Goal: Information Seeking & Learning: Check status

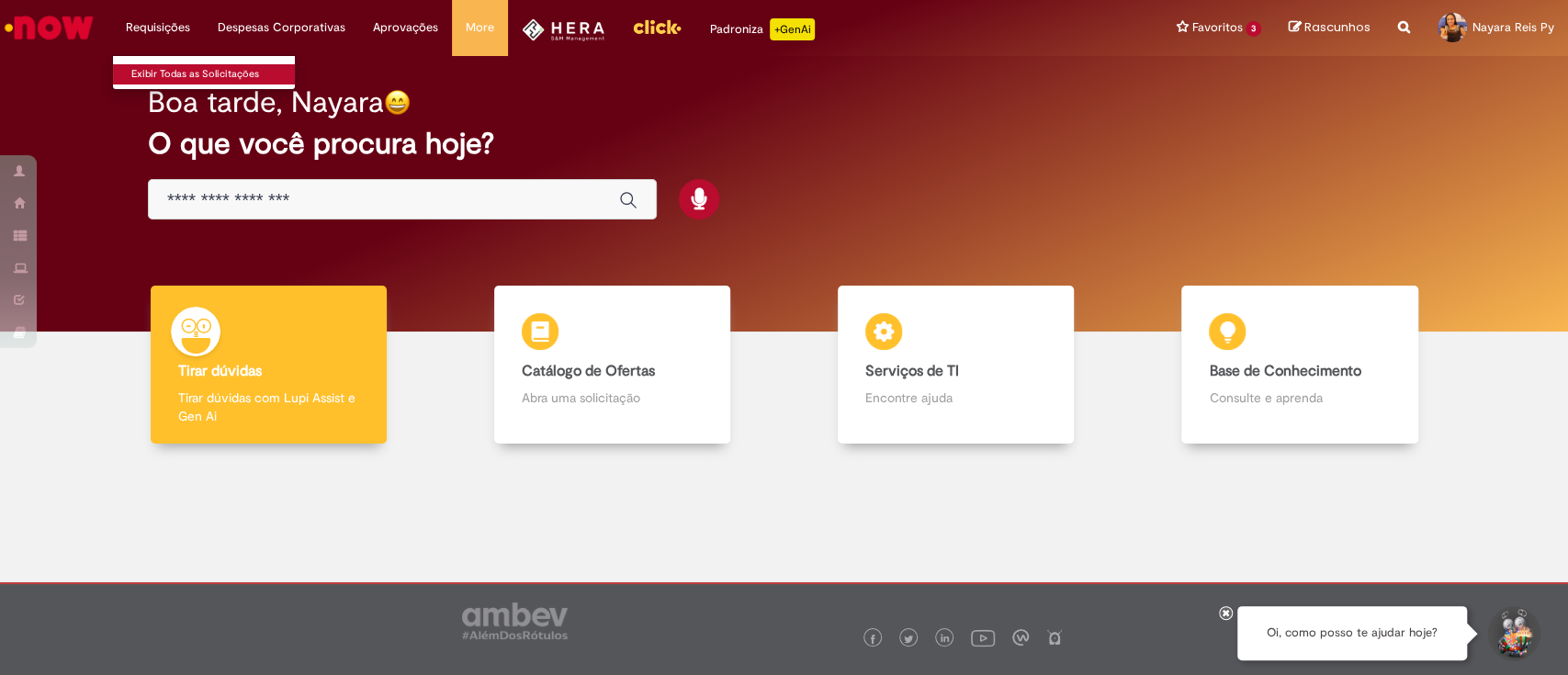
click at [172, 80] on link "Exibir Todas as Solicitações" at bounding box center [213, 74] width 202 height 20
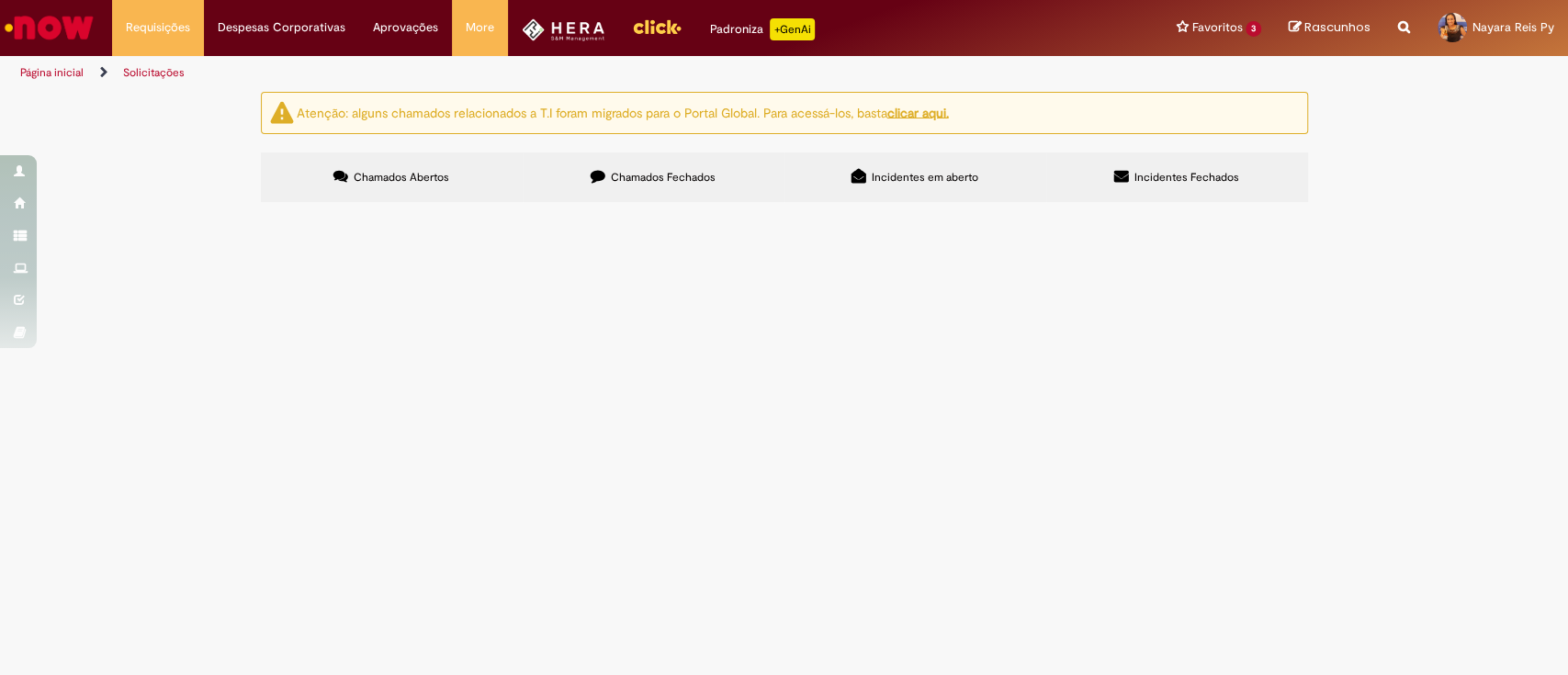
click at [651, 165] on label "Chamados Fechados" at bounding box center [653, 177] width 262 height 49
click at [0, 0] on span "Hera - Solicitação de Movimentação de Verba" at bounding box center [0, 0] width 0 height 0
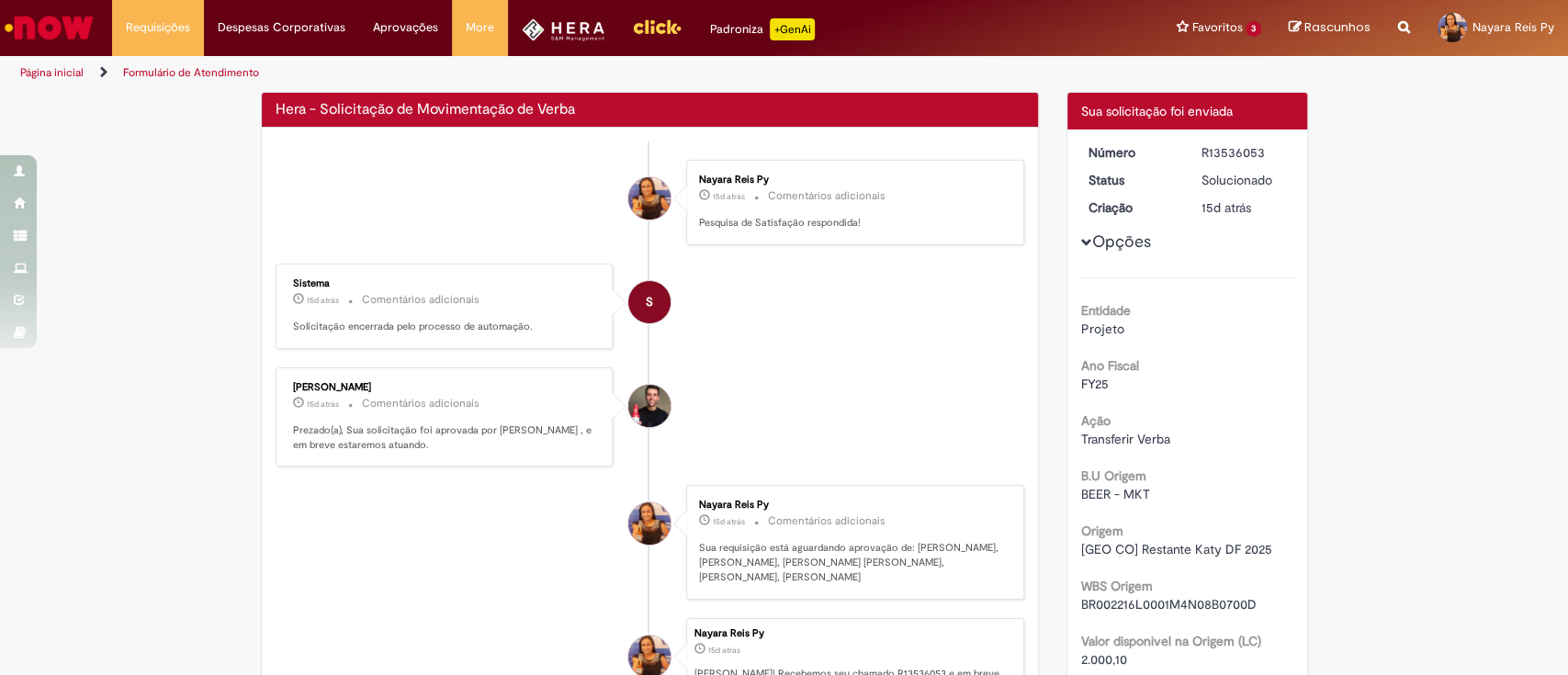
click at [454, 453] on div "Verificar Código de Barras Hera - Solicitação de Movimentação de Verba Enviar N…" at bounding box center [650, 456] width 807 height 729
click at [396, 113] on h2 "Hera - Solicitação de Movimentação de Verba" at bounding box center [425, 110] width 299 height 17
click at [394, 107] on h2 "Hera - Solicitação de Movimentação de Verba" at bounding box center [425, 110] width 299 height 17
click at [393, 106] on h2 "Hera - Solicitação de Movimentação de Verba" at bounding box center [425, 110] width 299 height 17
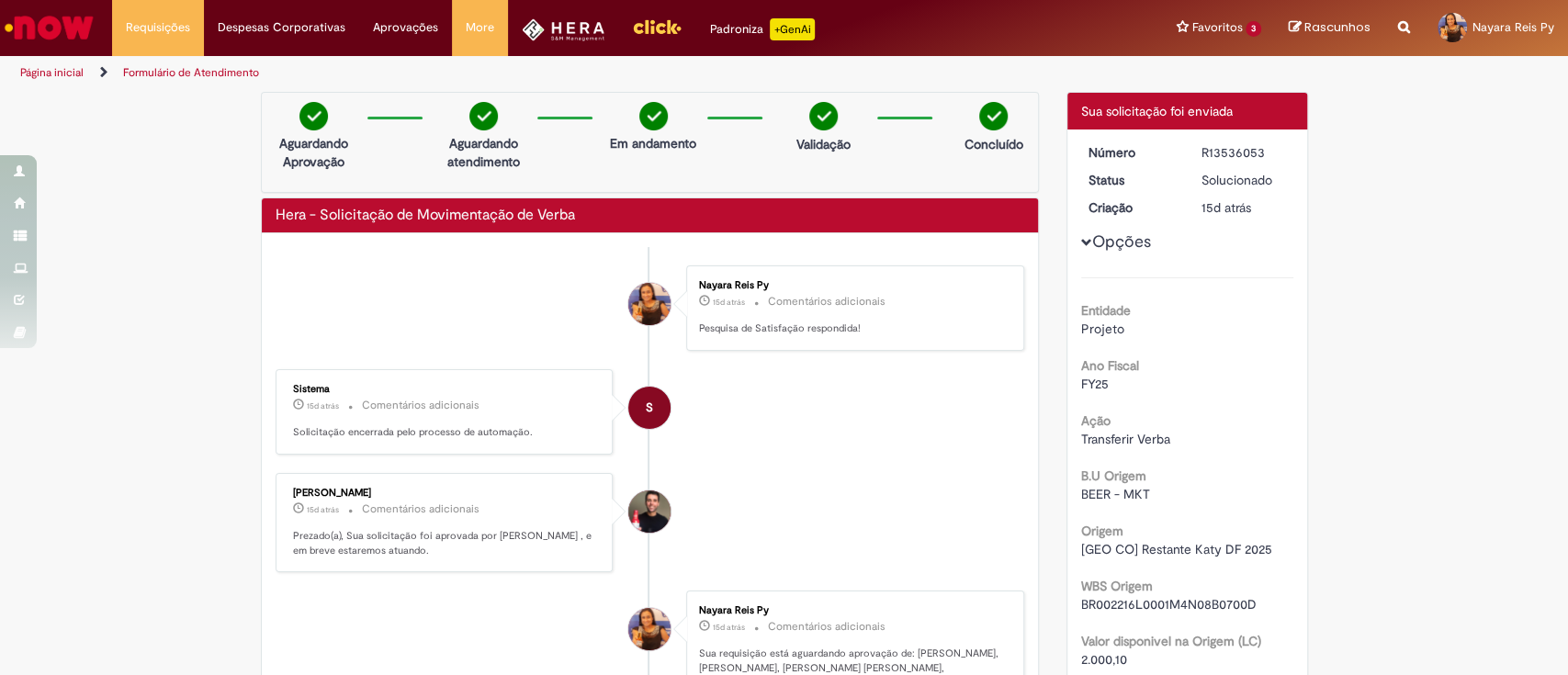
click at [337, 217] on h2 "Hera - Solicitação de Movimentação de Verba" at bounding box center [425, 215] width 299 height 17
copy div "Hera - Solicitação de Movimentação de Verba Enviar"
click at [173, 61] on li "Exibir Todas as Solicitações" at bounding box center [213, 72] width 202 height 24
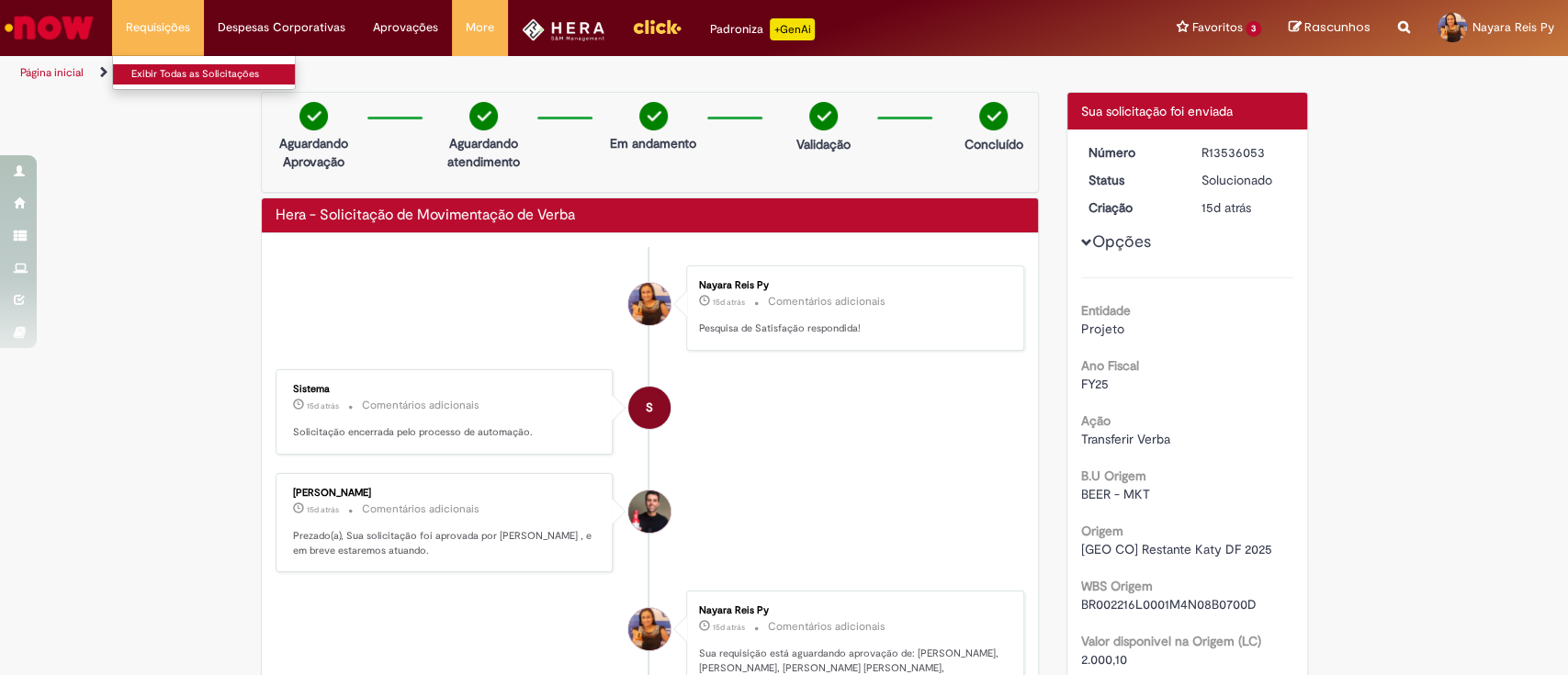
click at [162, 74] on link "Exibir Todas as Solicitações" at bounding box center [213, 74] width 202 height 20
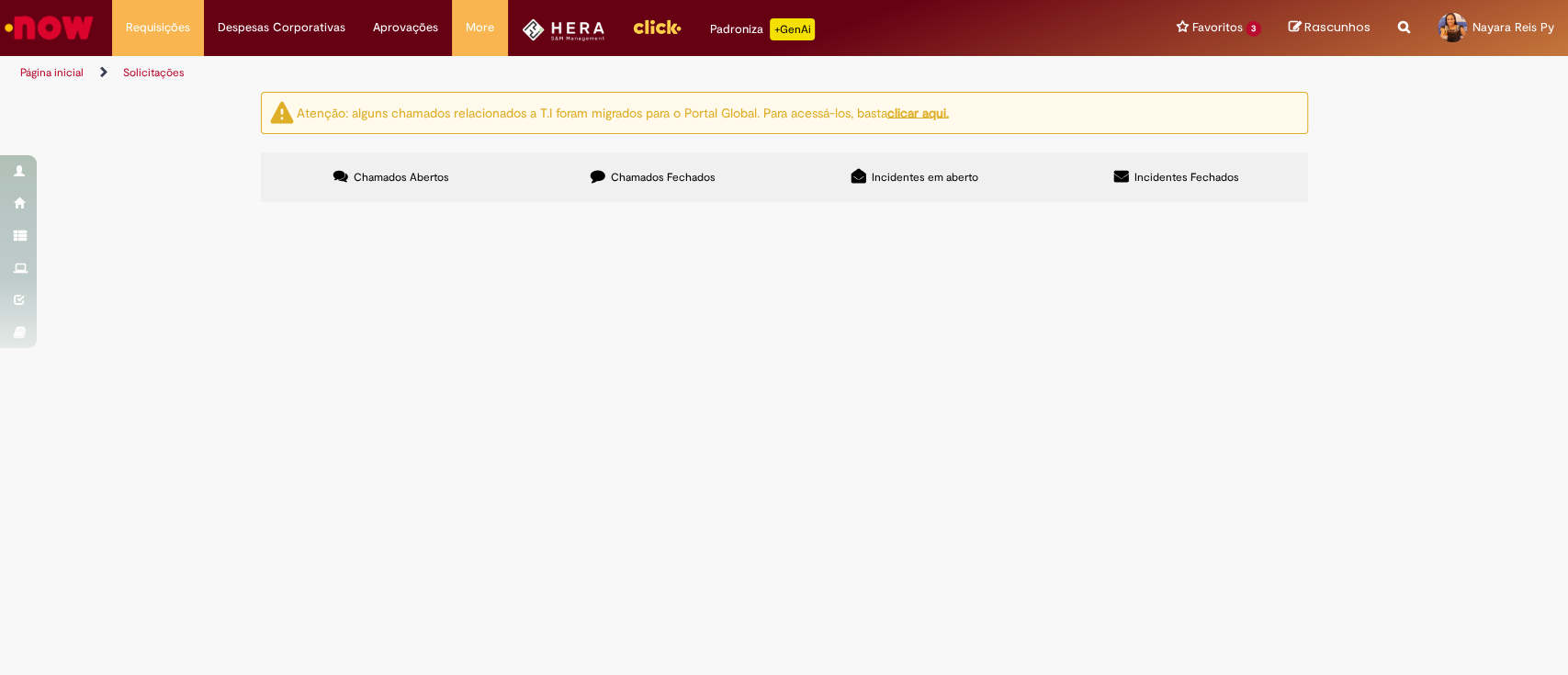
click at [690, 198] on label "Chamados Fechados" at bounding box center [653, 177] width 262 height 49
click at [0, 0] on link "2" at bounding box center [0, 0] width 0 height 0
click at [0, 0] on link "1" at bounding box center [0, 0] width 0 height 0
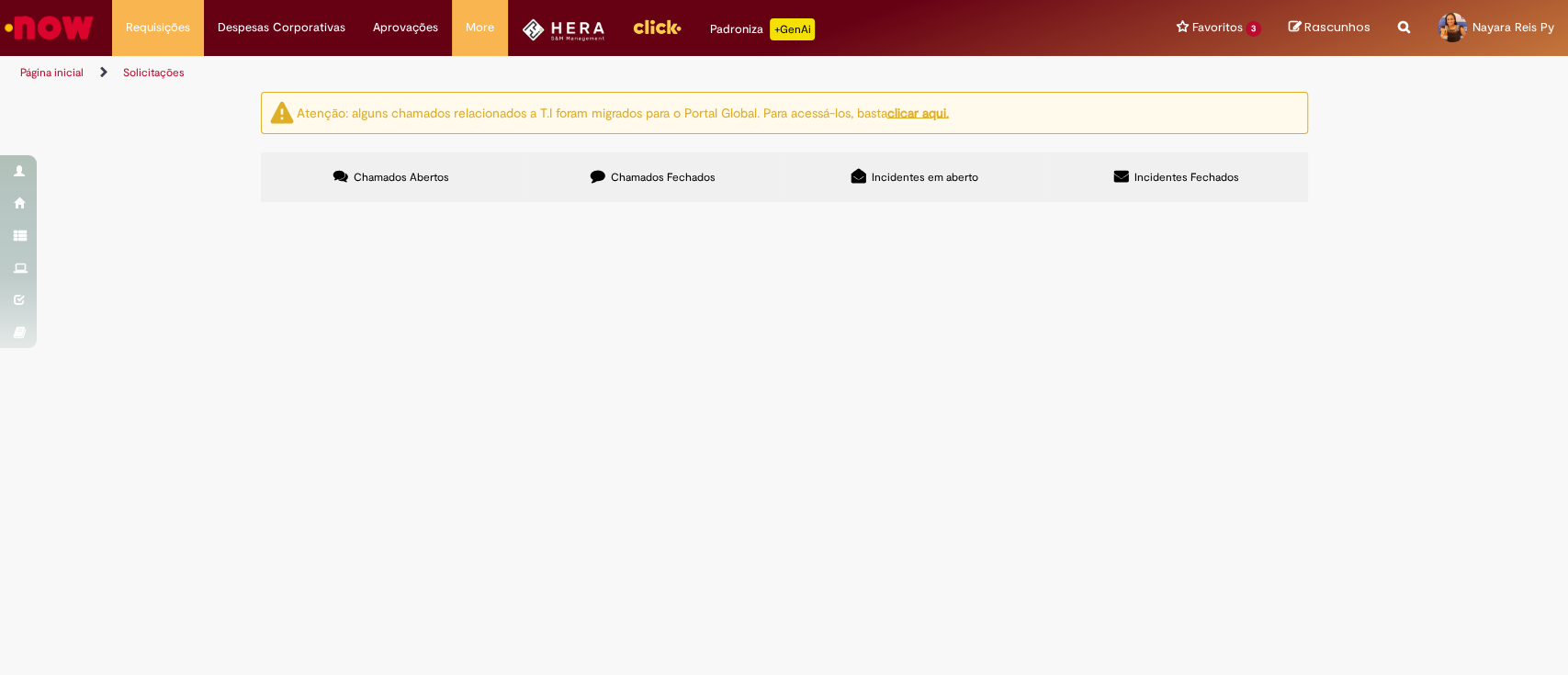
scroll to position [0, 0]
drag, startPoint x: 372, startPoint y: 387, endPoint x: 407, endPoint y: 426, distance: 52.4
click at [0, 0] on td "Hera - Solicitação de Movimentação de Verba" at bounding box center [0, 0] width 0 height 0
drag, startPoint x: 412, startPoint y: 436, endPoint x: 404, endPoint y: 429, distance: 10.6
click at [0, 0] on td "Hera - Solicitação de Movimentação de Verba" at bounding box center [0, 0] width 0 height 0
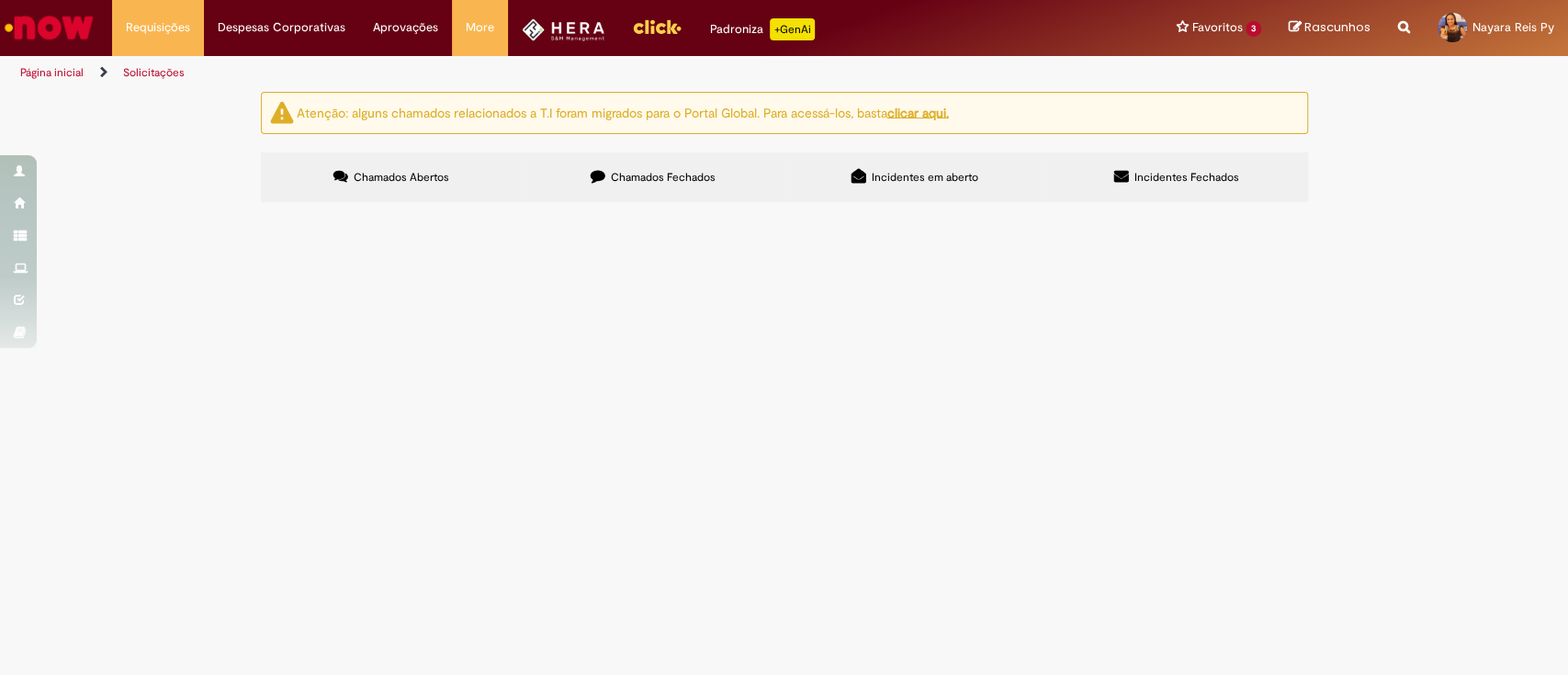
click at [0, 0] on td "Hera - Solicitação de Movimentação de Verba" at bounding box center [0, 0] width 0 height 0
click at [0, 0] on td "R13536053" at bounding box center [0, 0] width 0 height 0
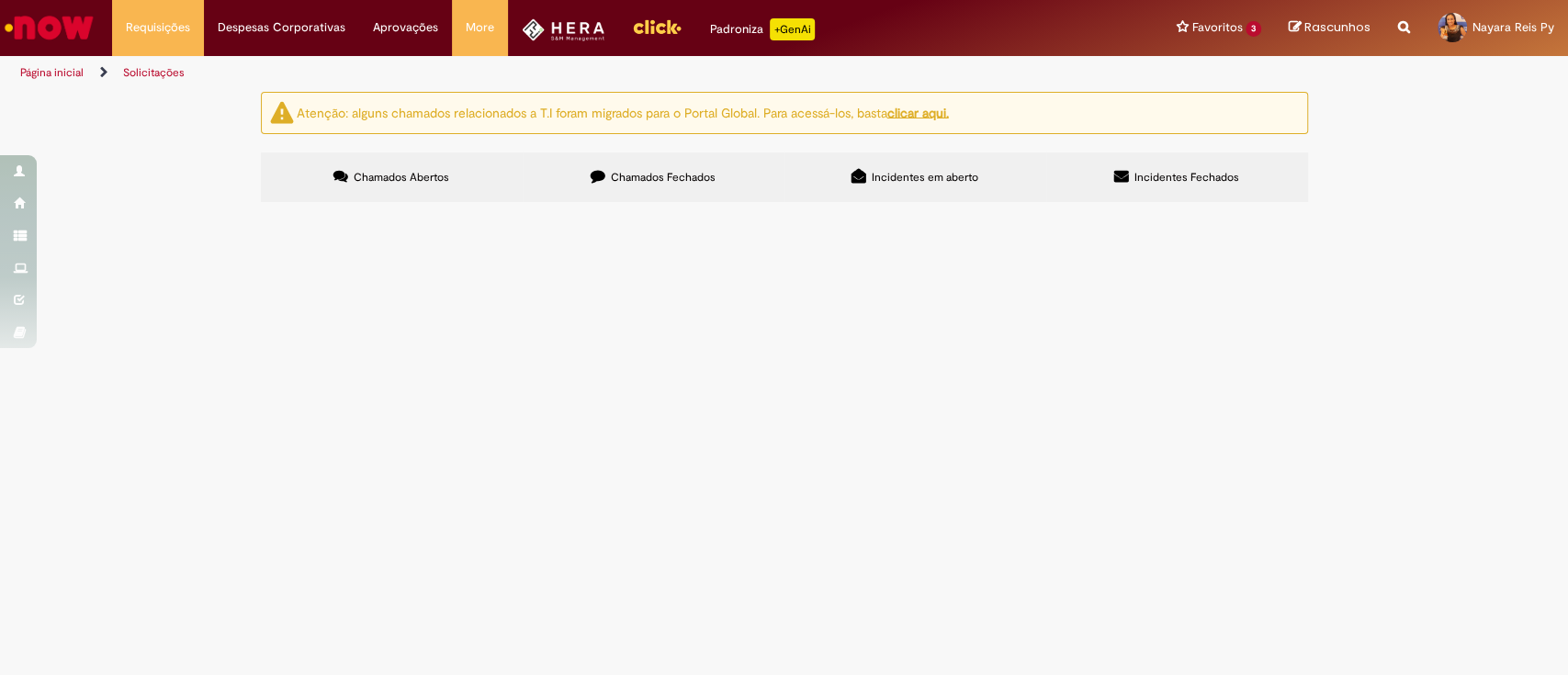
drag, startPoint x: 362, startPoint y: 398, endPoint x: 419, endPoint y: 421, distance: 61.5
click at [0, 0] on td "Hera - Solicitação de Movimentação de Verba" at bounding box center [0, 0] width 0 height 0
copy span "Hera - Solicitação de Movimentação de Verba"
click at [404, 181] on span "Chamados Abertos" at bounding box center [401, 177] width 96 height 15
click at [653, 180] on span "Chamados Fechados" at bounding box center [664, 177] width 105 height 15
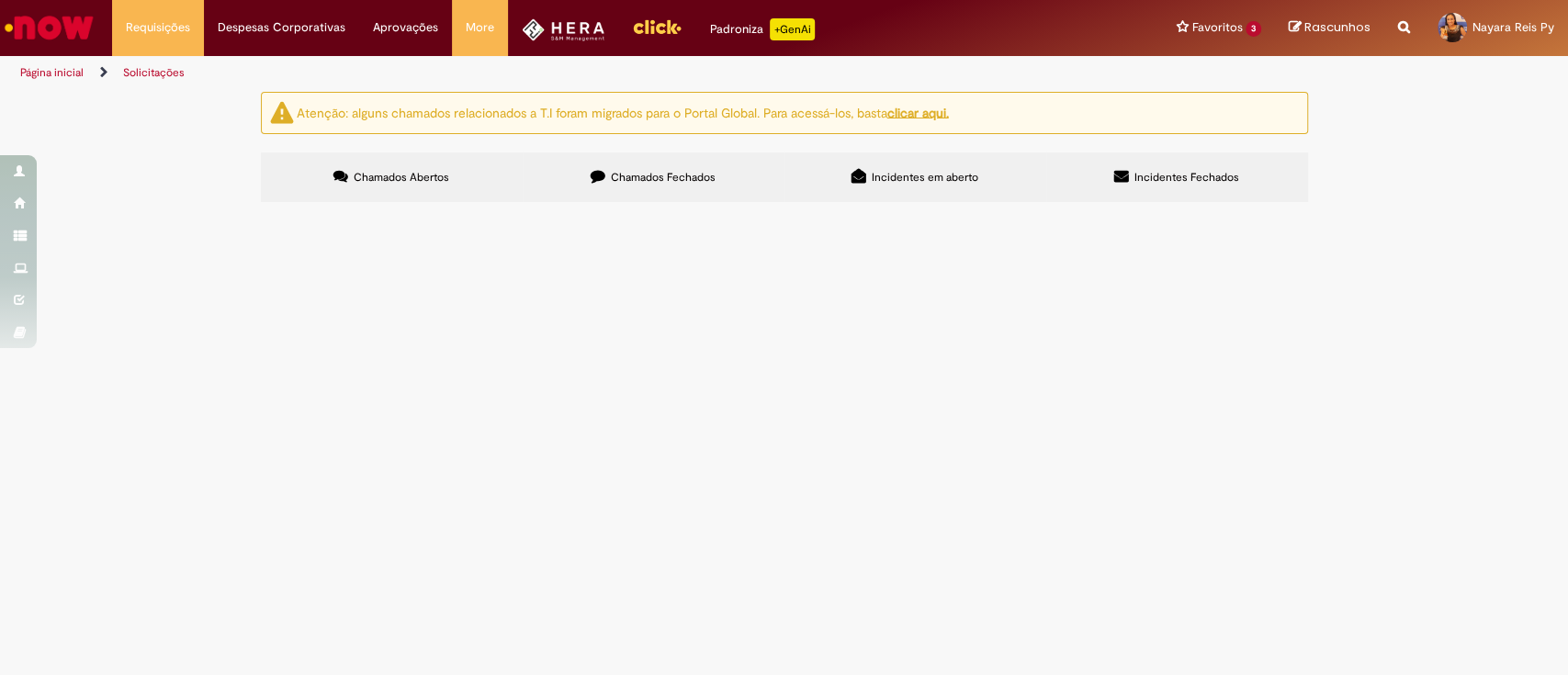
click at [0, 0] on td "Hera - Solicitação de Movimentação de Verba" at bounding box center [0, 0] width 0 height 0
click at [0, 0] on span "Hera - Solicitação de Movimentação de Verba" at bounding box center [0, 0] width 0 height 0
click at [0, 0] on span "Transferir essa verba para: Numero do Projeto no Sap: BR002199 Criada a WBS: BR…" at bounding box center [0, 0] width 0 height 0
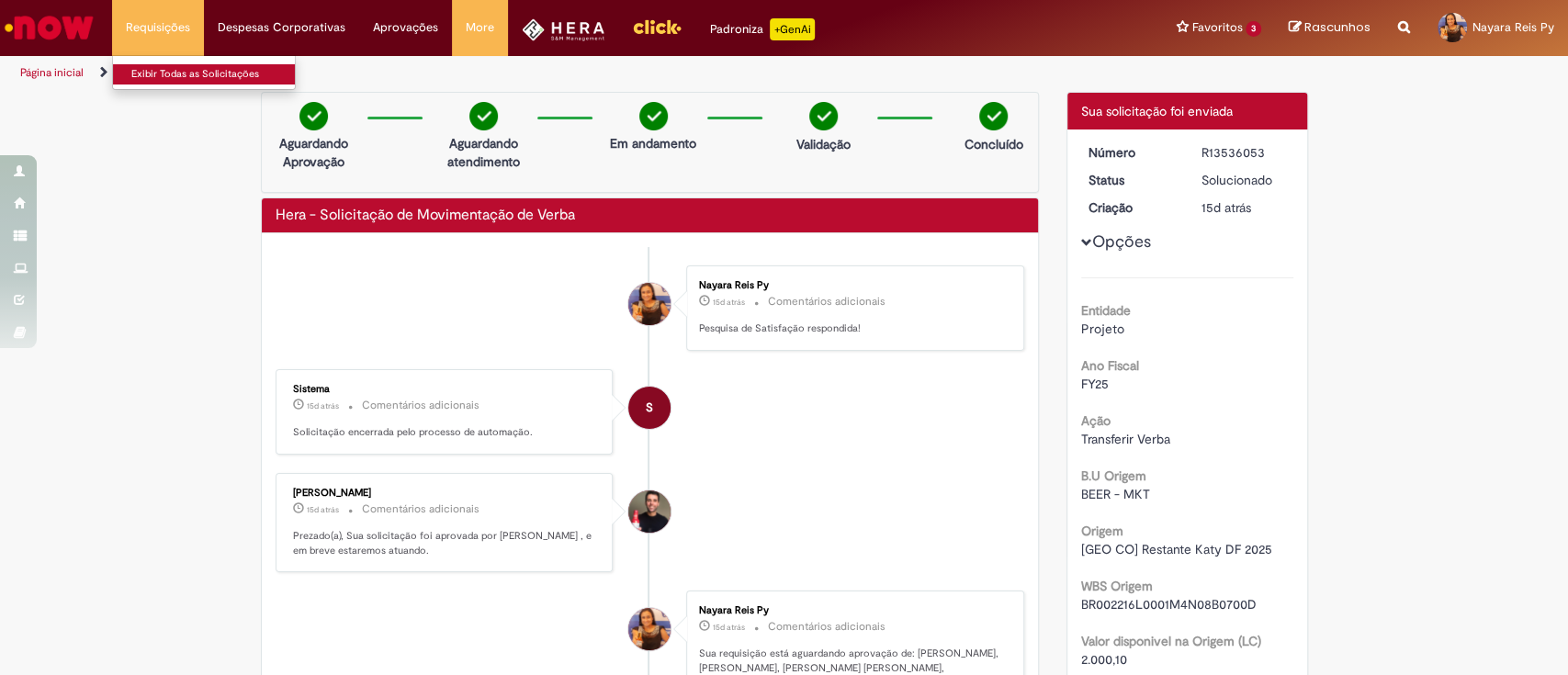
click at [162, 82] on link "Exibir Todas as Solicitações" at bounding box center [213, 74] width 202 height 20
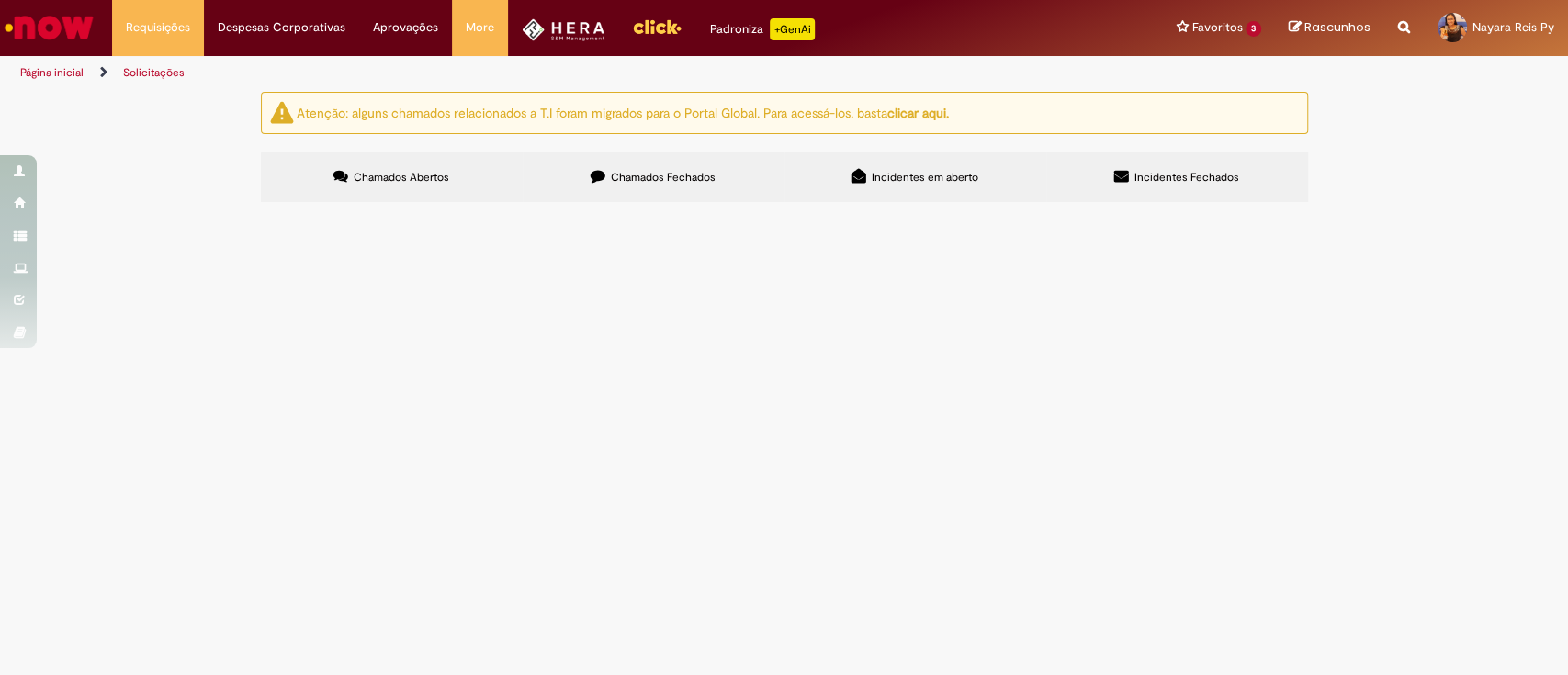
click at [52, 30] on img "Ir para a Homepage" at bounding box center [49, 27] width 95 height 37
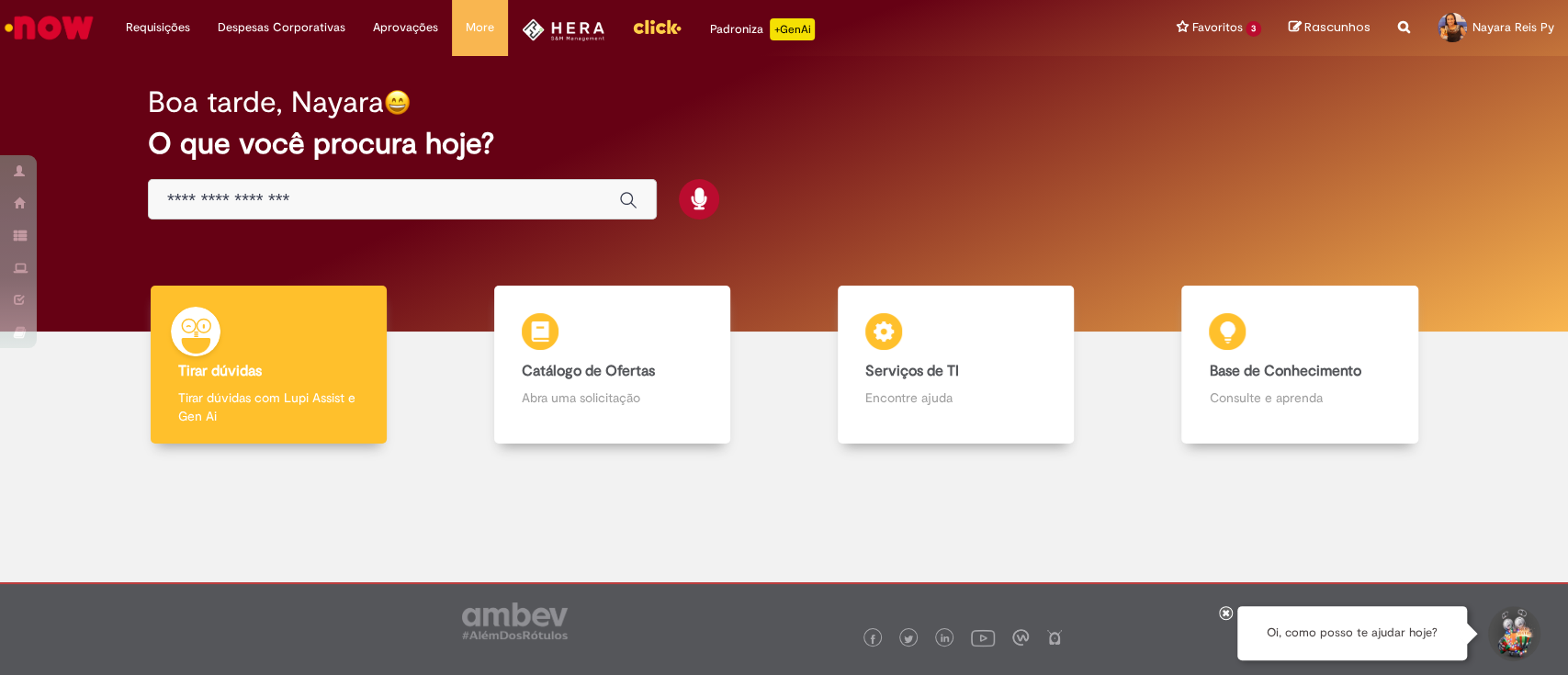
click at [418, 188] on div "Global" at bounding box center [402, 199] width 509 height 41
click at [394, 196] on input "Basta digitar aqui" at bounding box center [383, 200] width 433 height 21
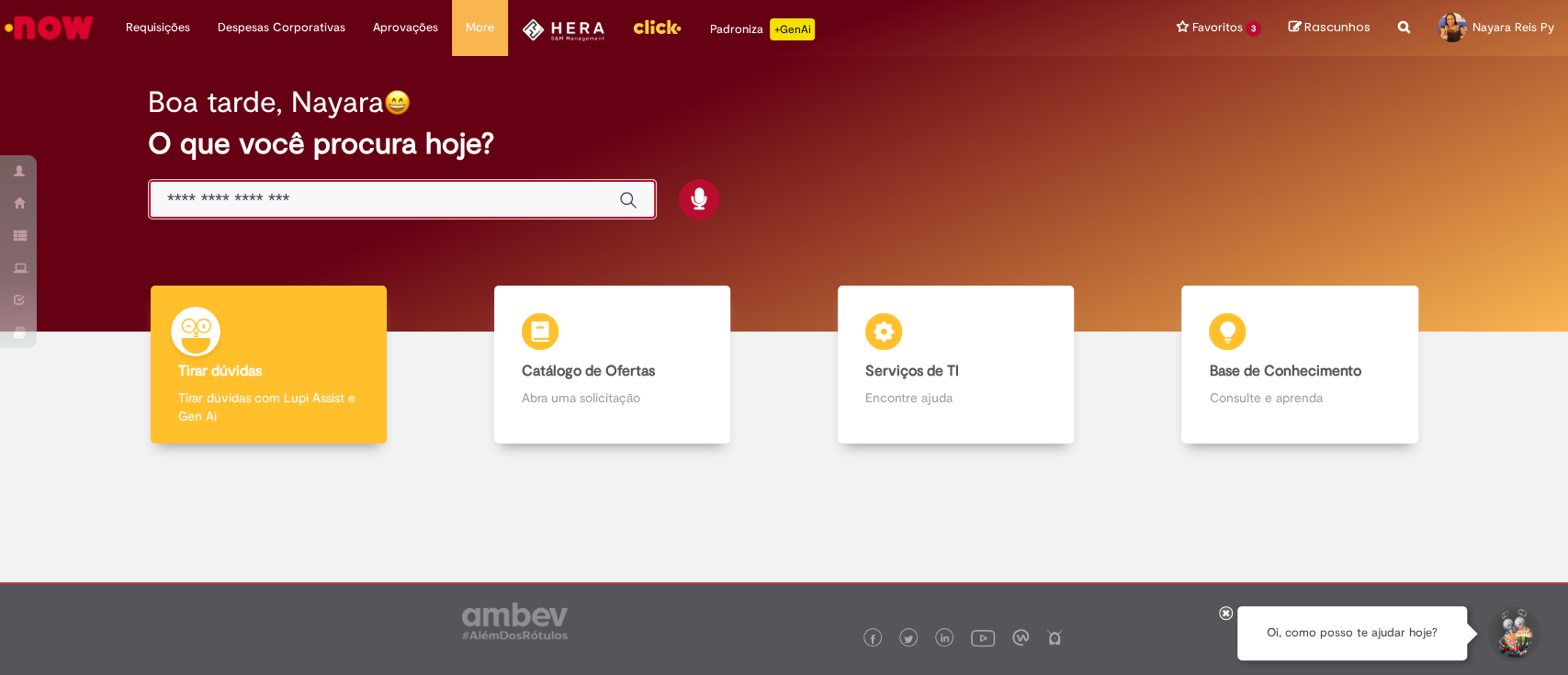
paste input "**********"
type input "**********"
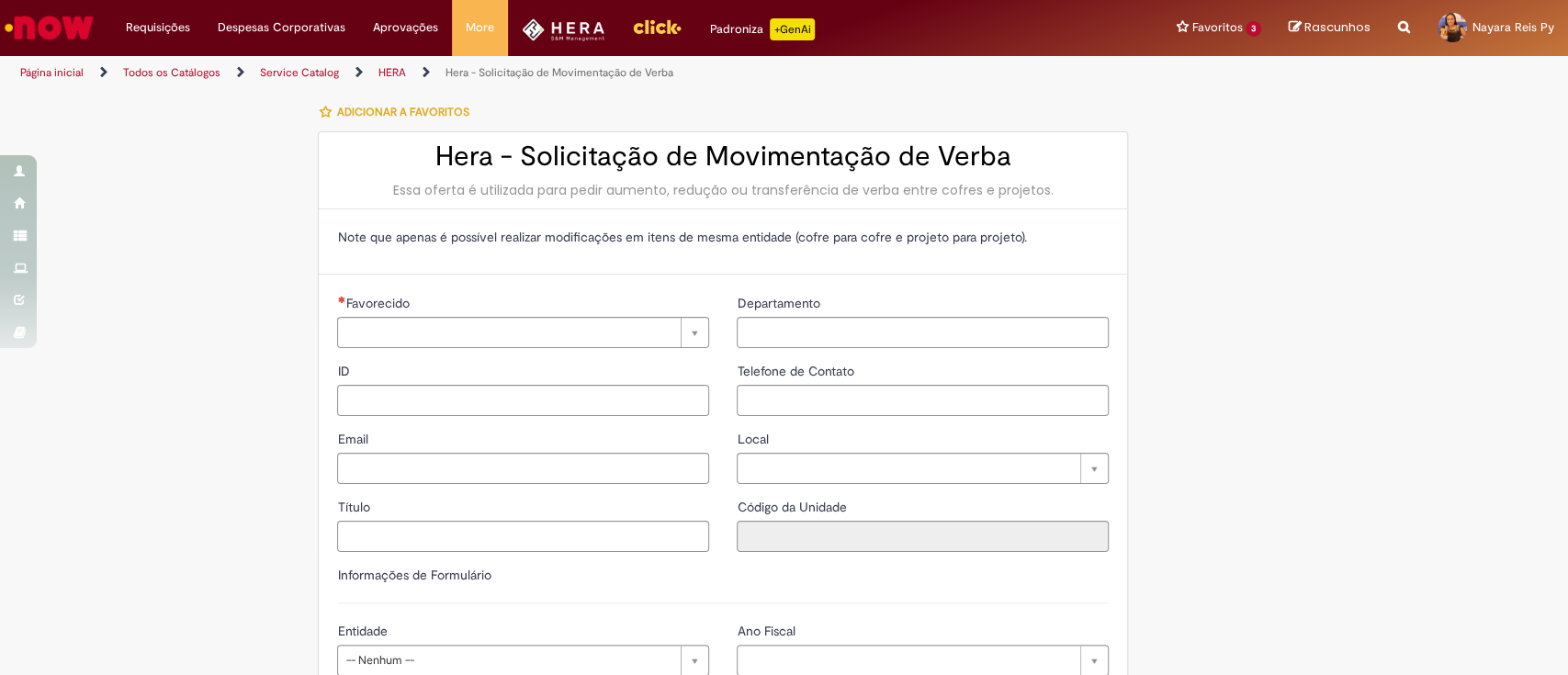
type input "********"
type input "**********"
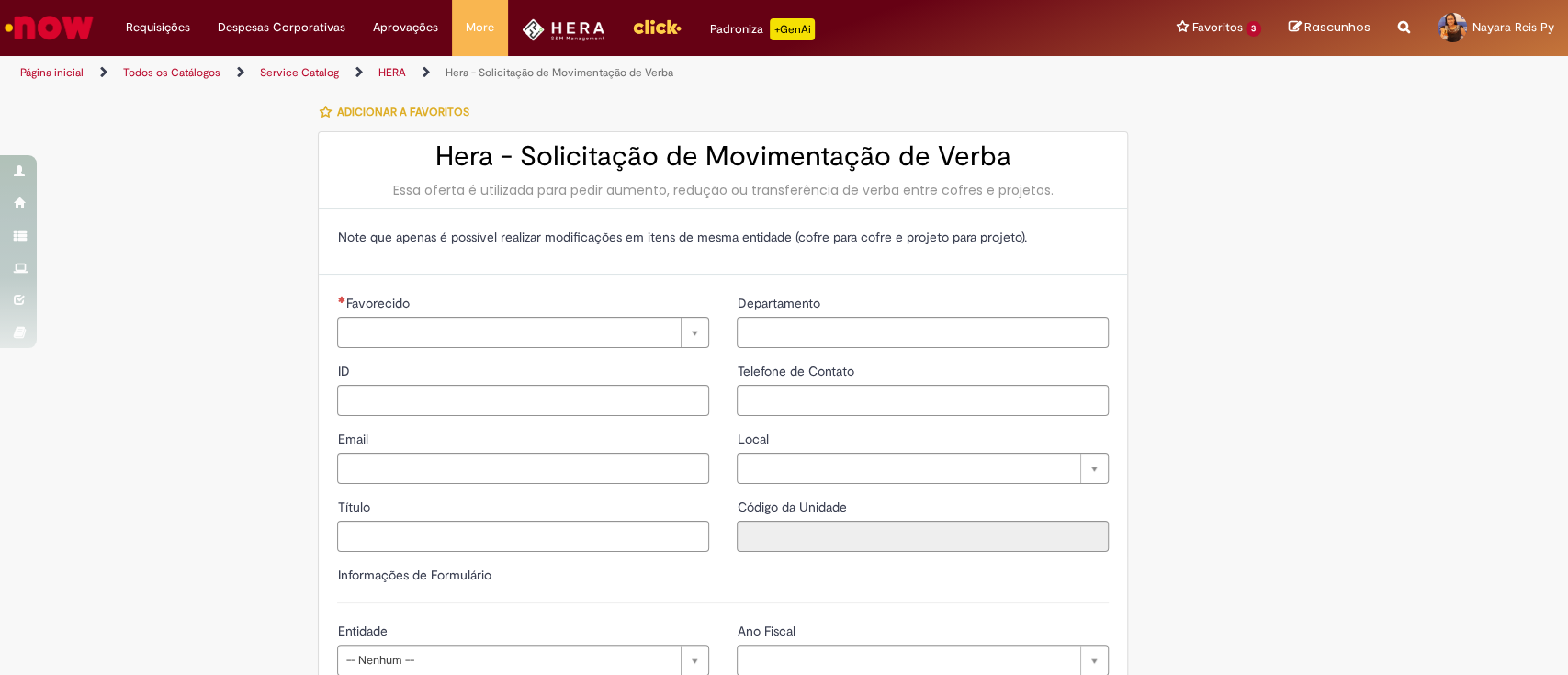
type input "****"
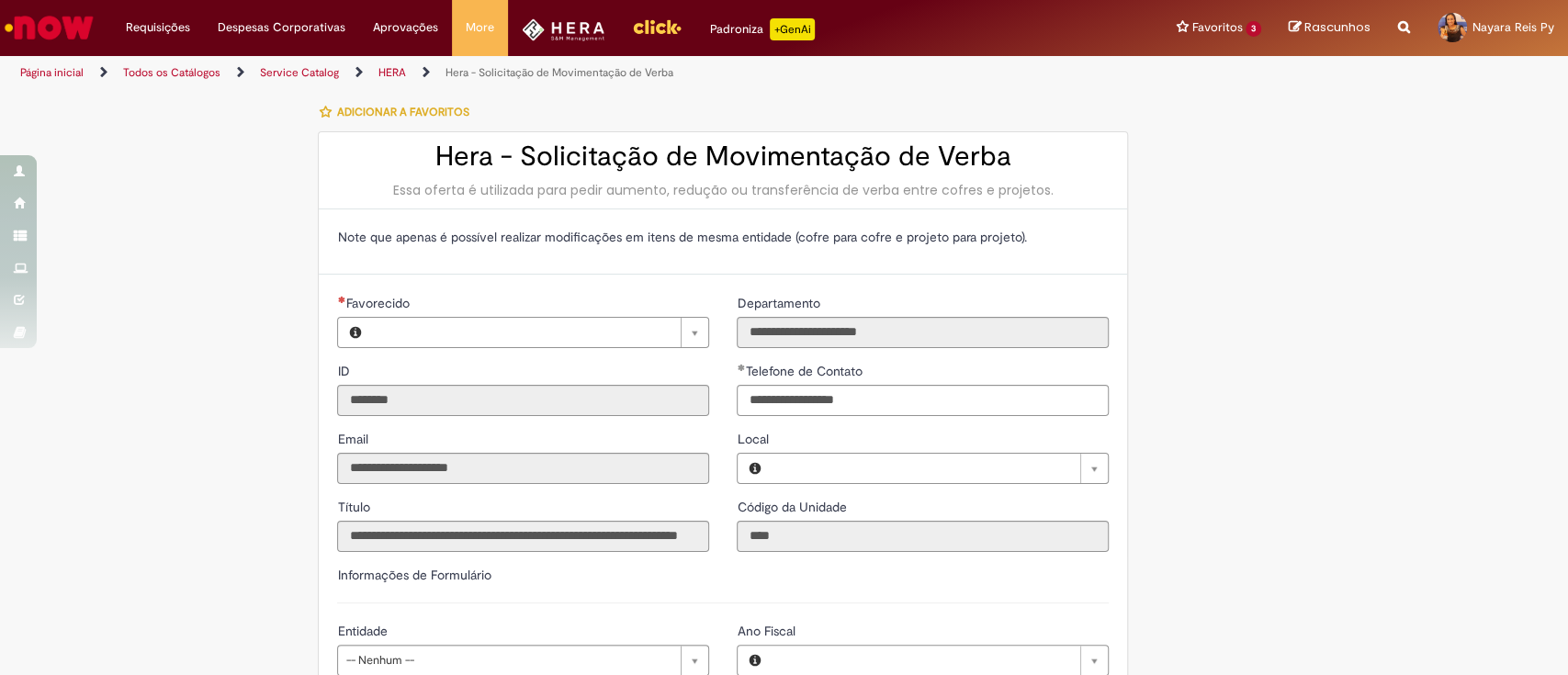
type input "****"
type input "**********"
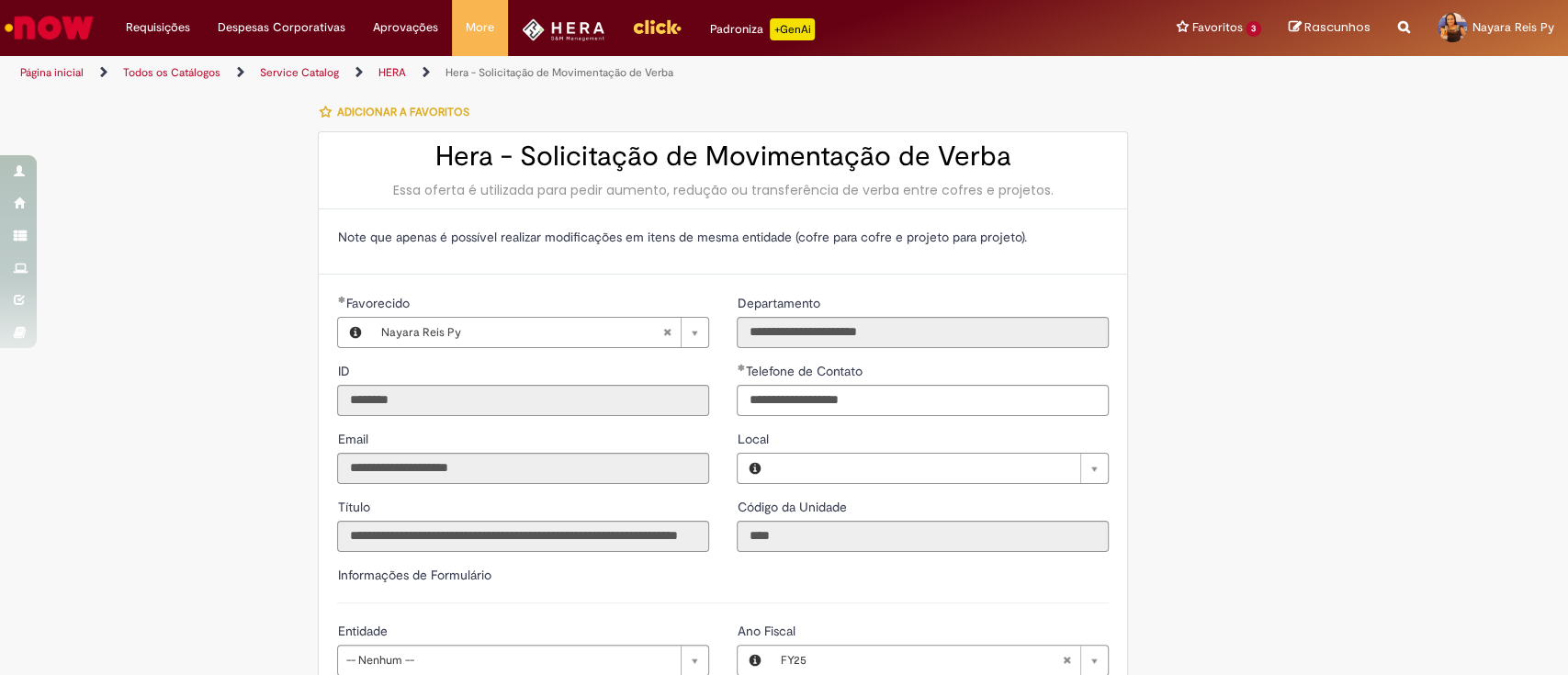
type input "**********"
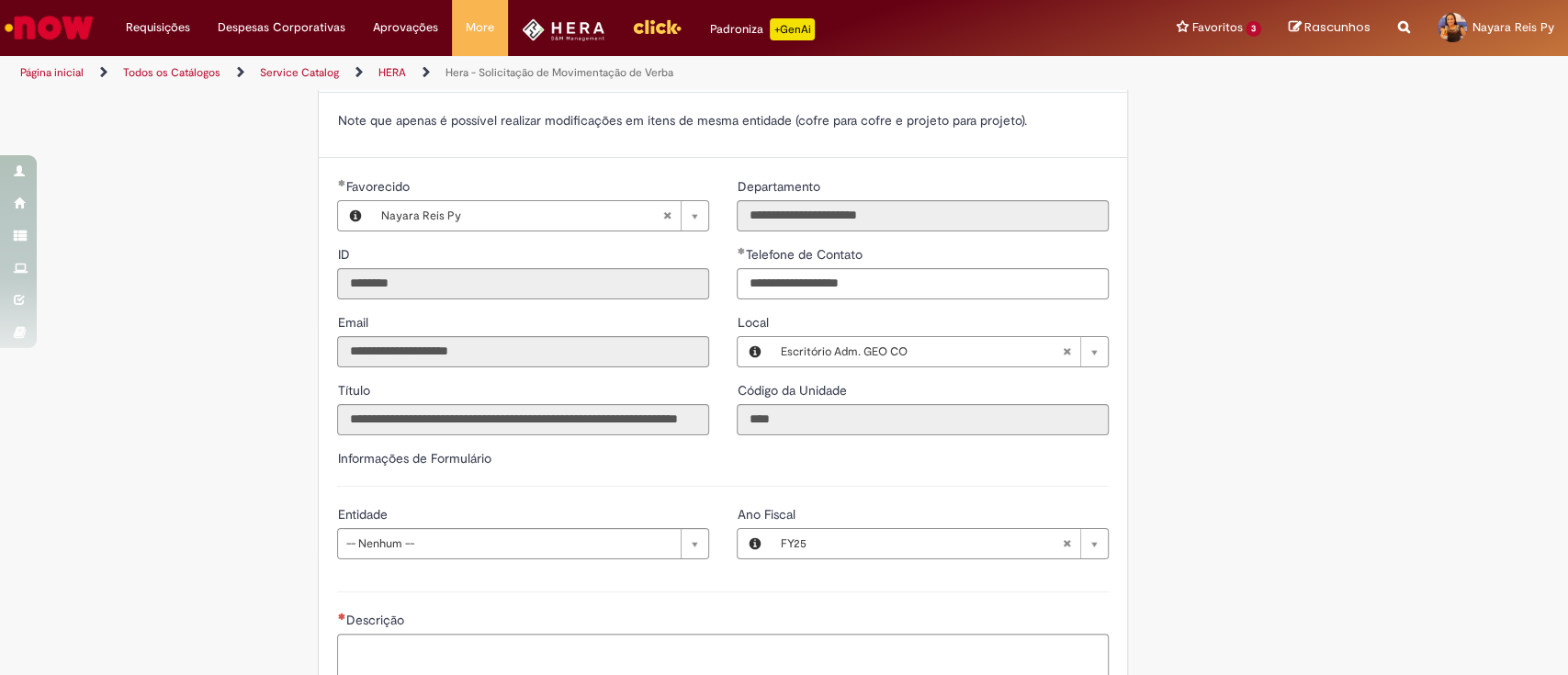
scroll to position [324, 0]
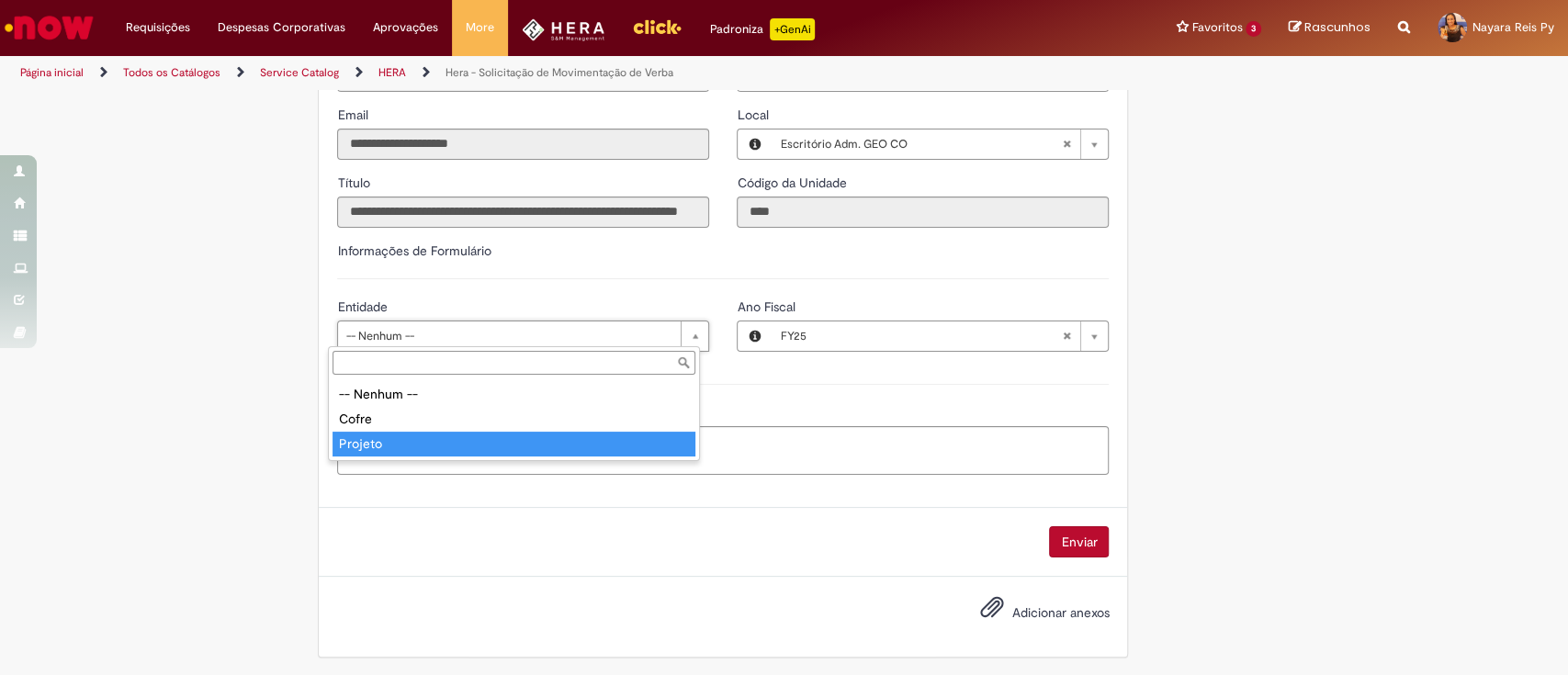
type input "*******"
select select "*******"
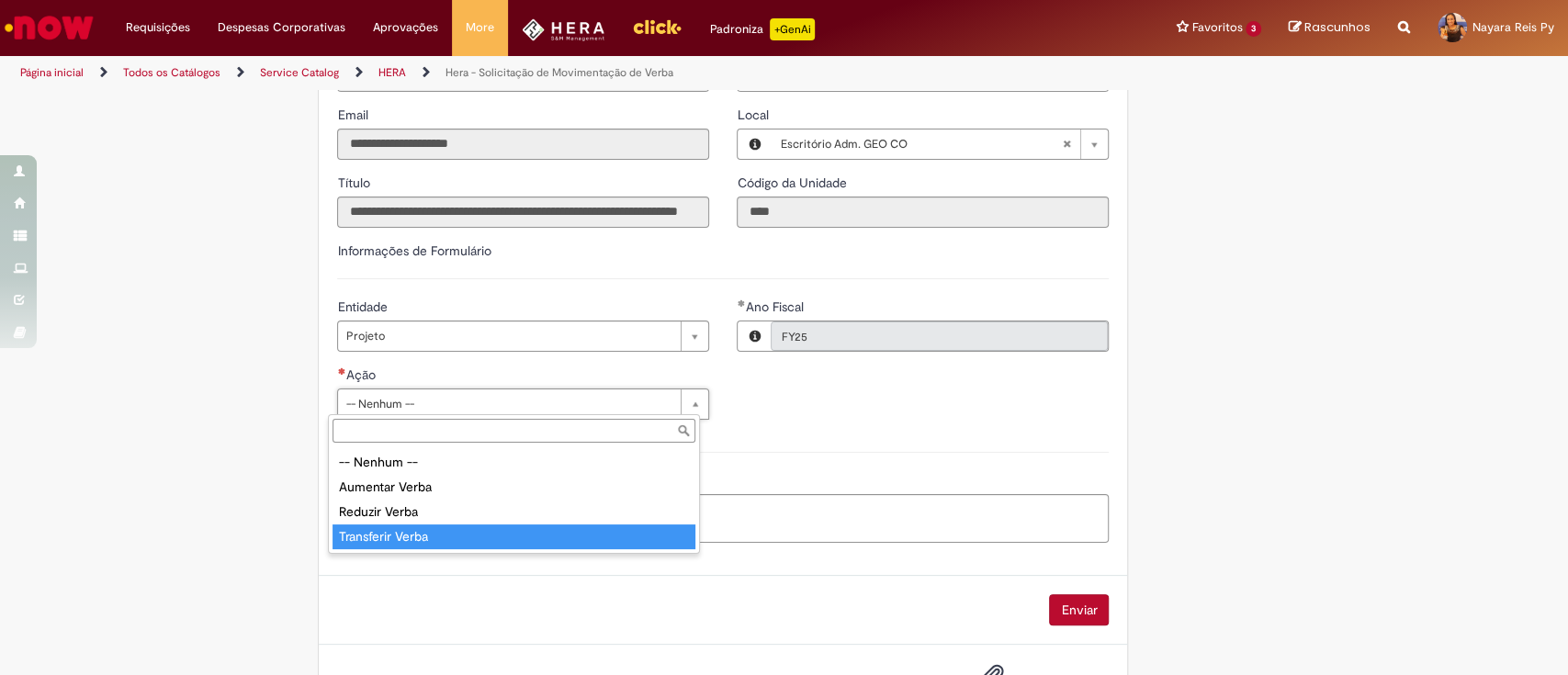
type input "**********"
select select "**********"
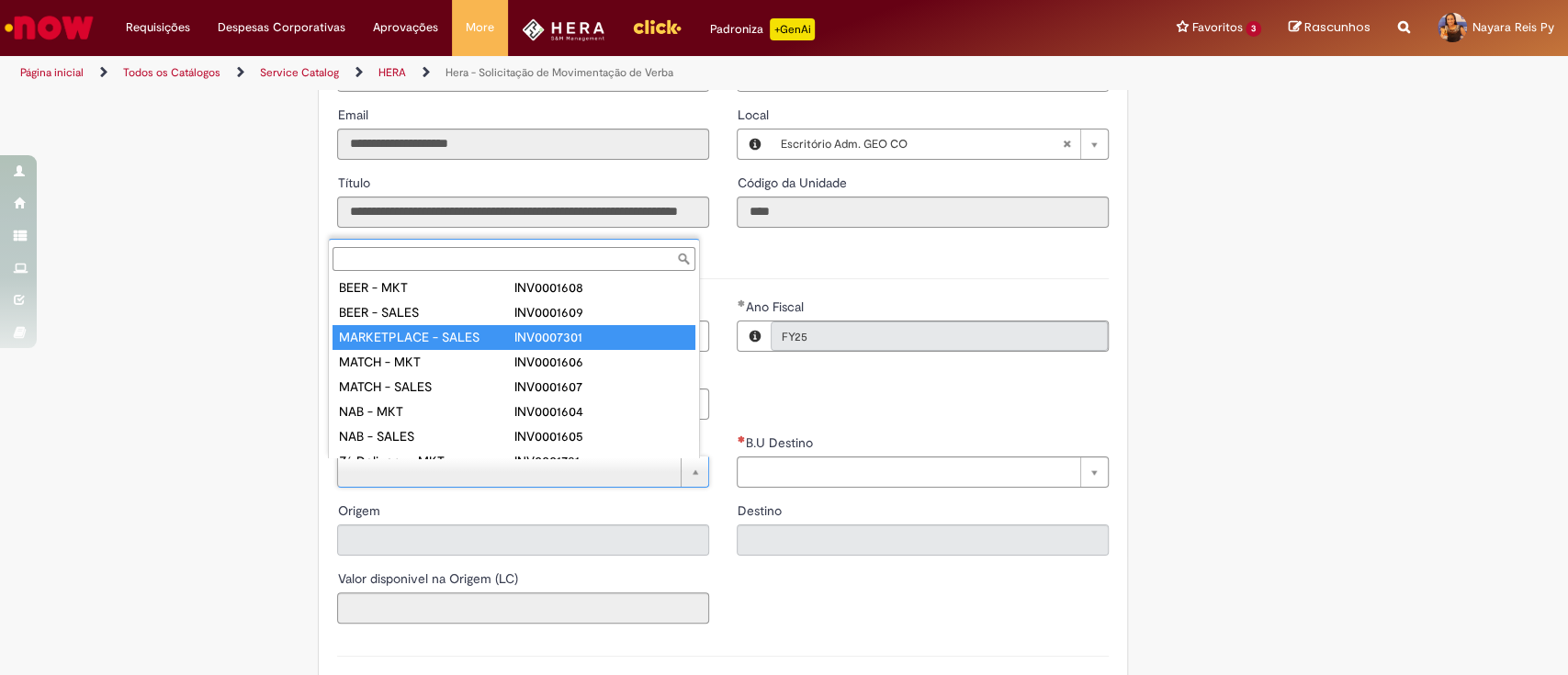
scroll to position [0, 0]
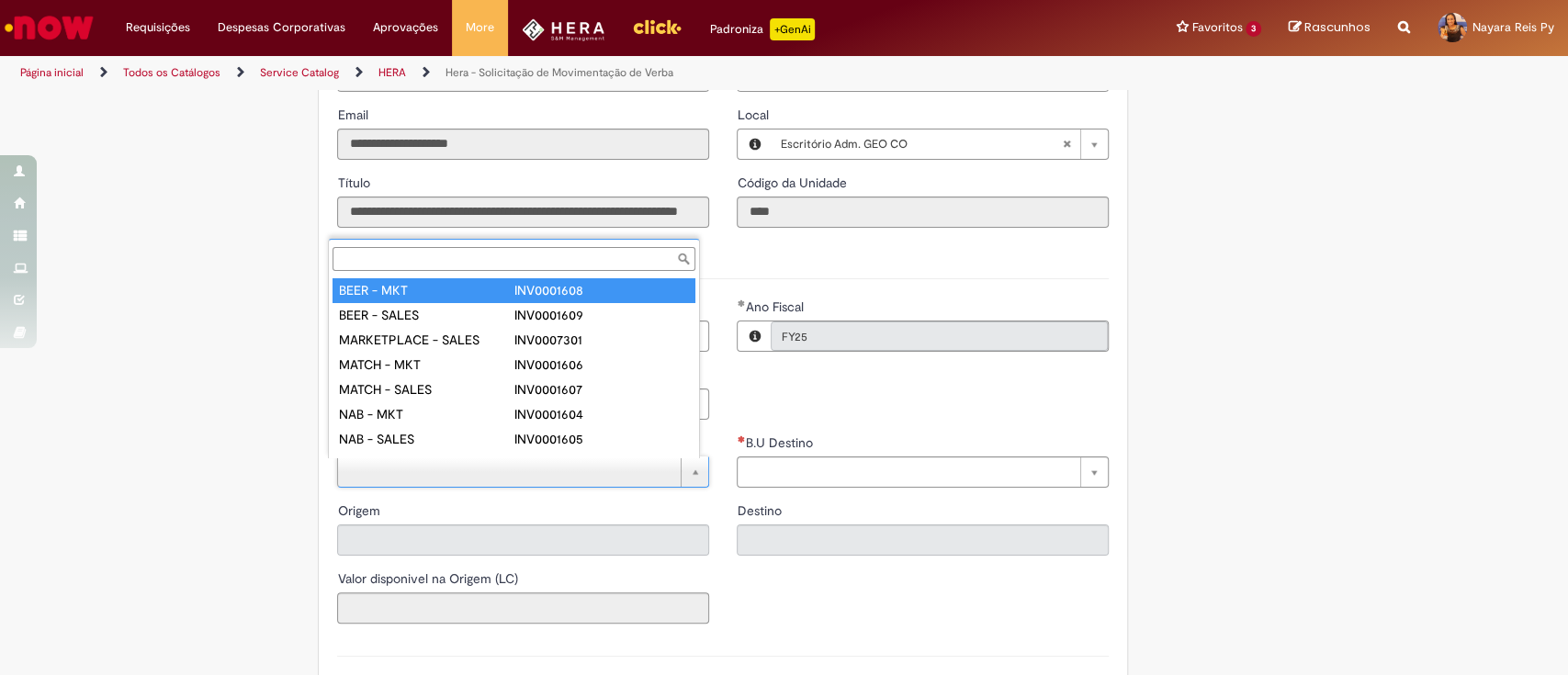
type input "**********"
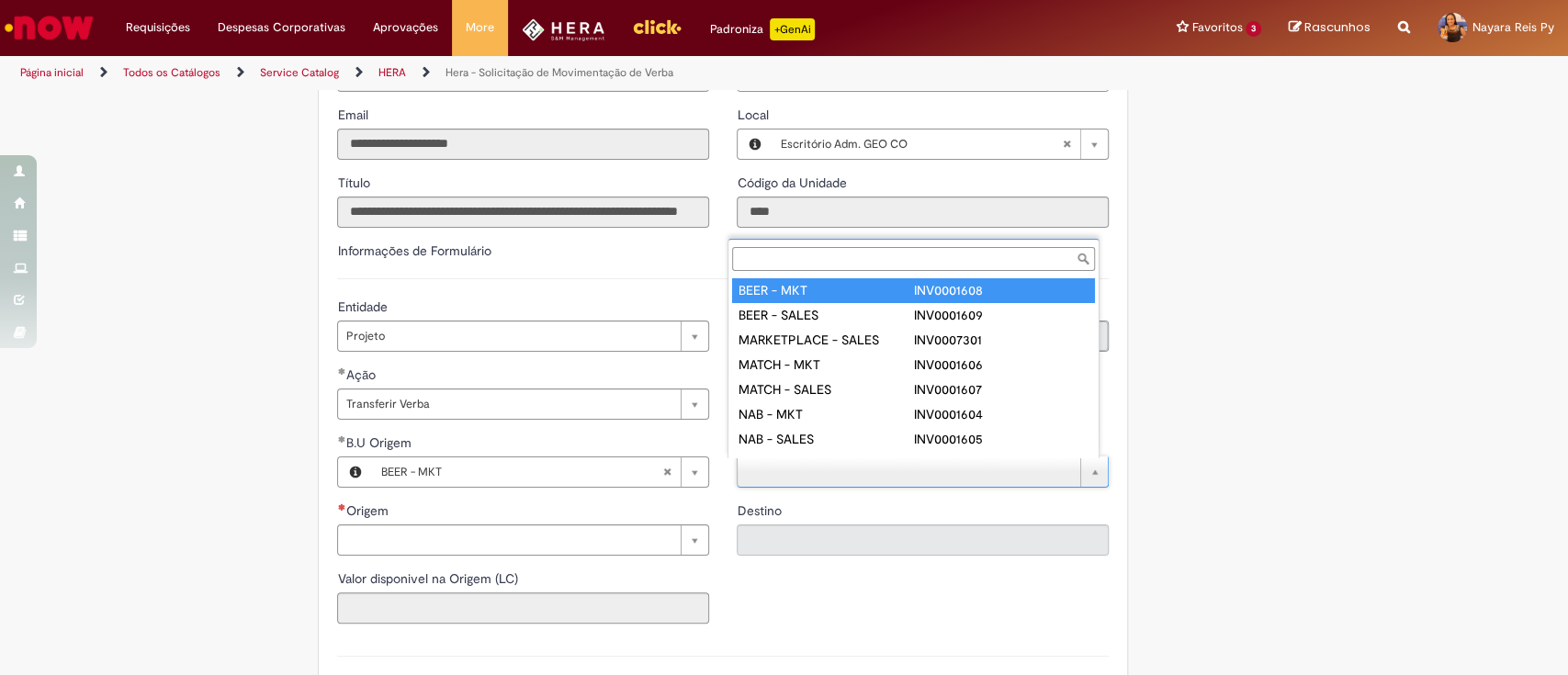
drag, startPoint x: 779, startPoint y: 296, endPoint x: 742, endPoint y: 318, distance: 43.0
type input "**********"
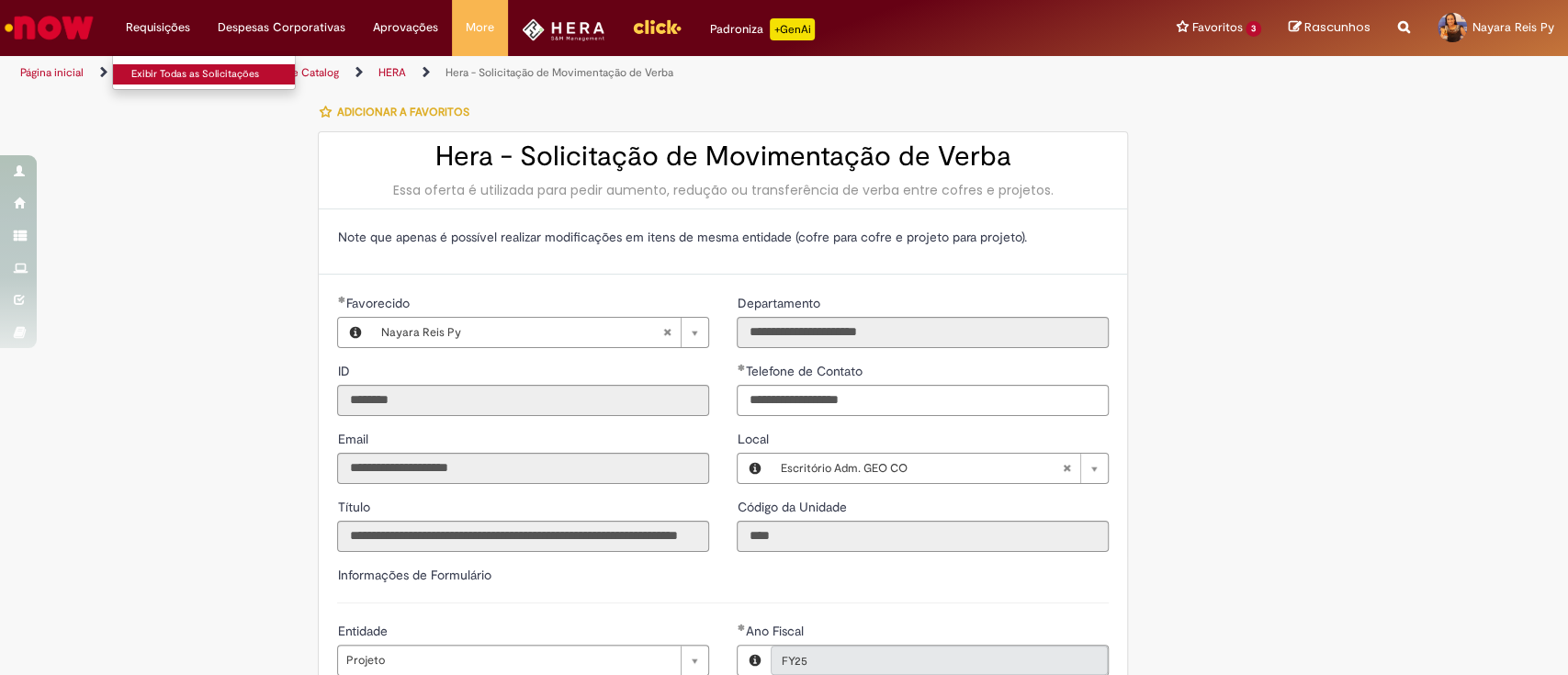
click at [145, 64] on link "Exibir Todas as Solicitações" at bounding box center [213, 74] width 202 height 20
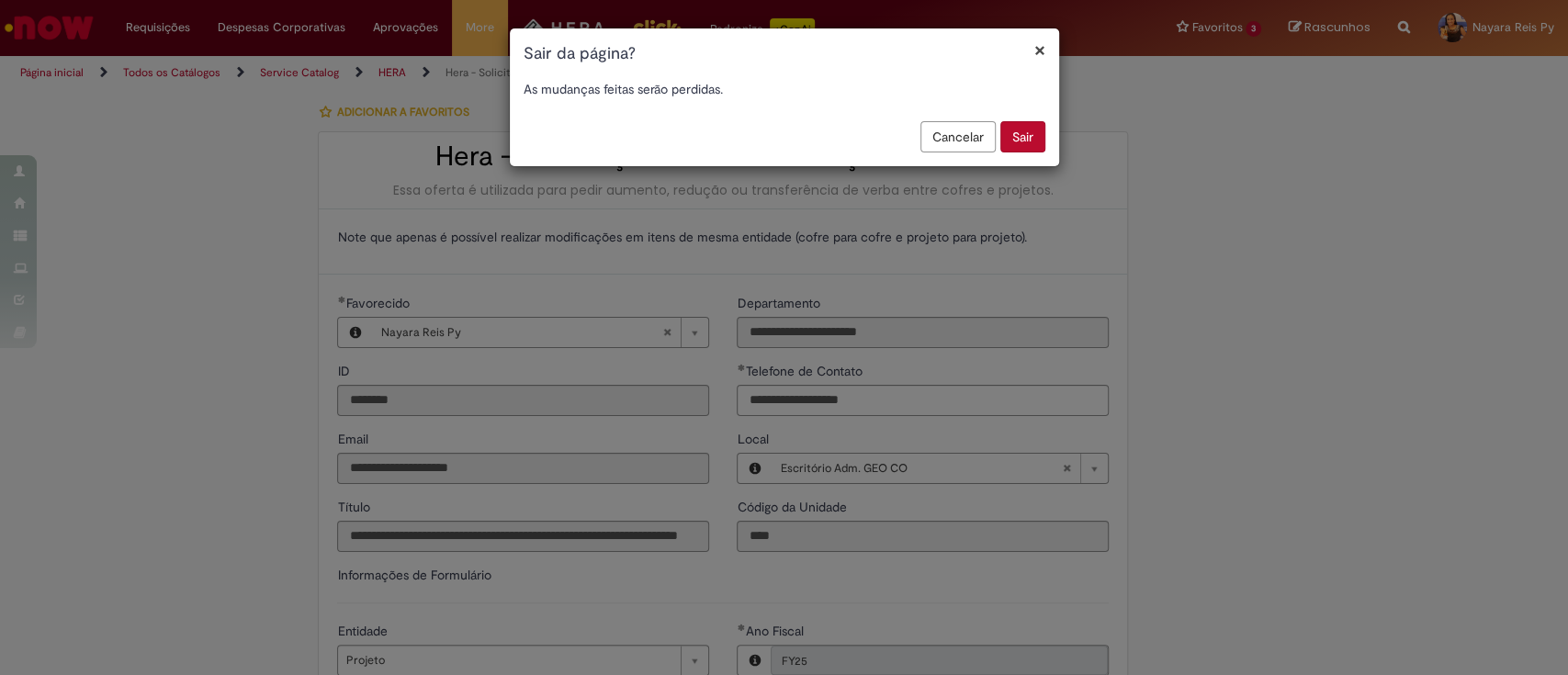
click at [1037, 140] on button "Sair" at bounding box center [1023, 137] width 45 height 32
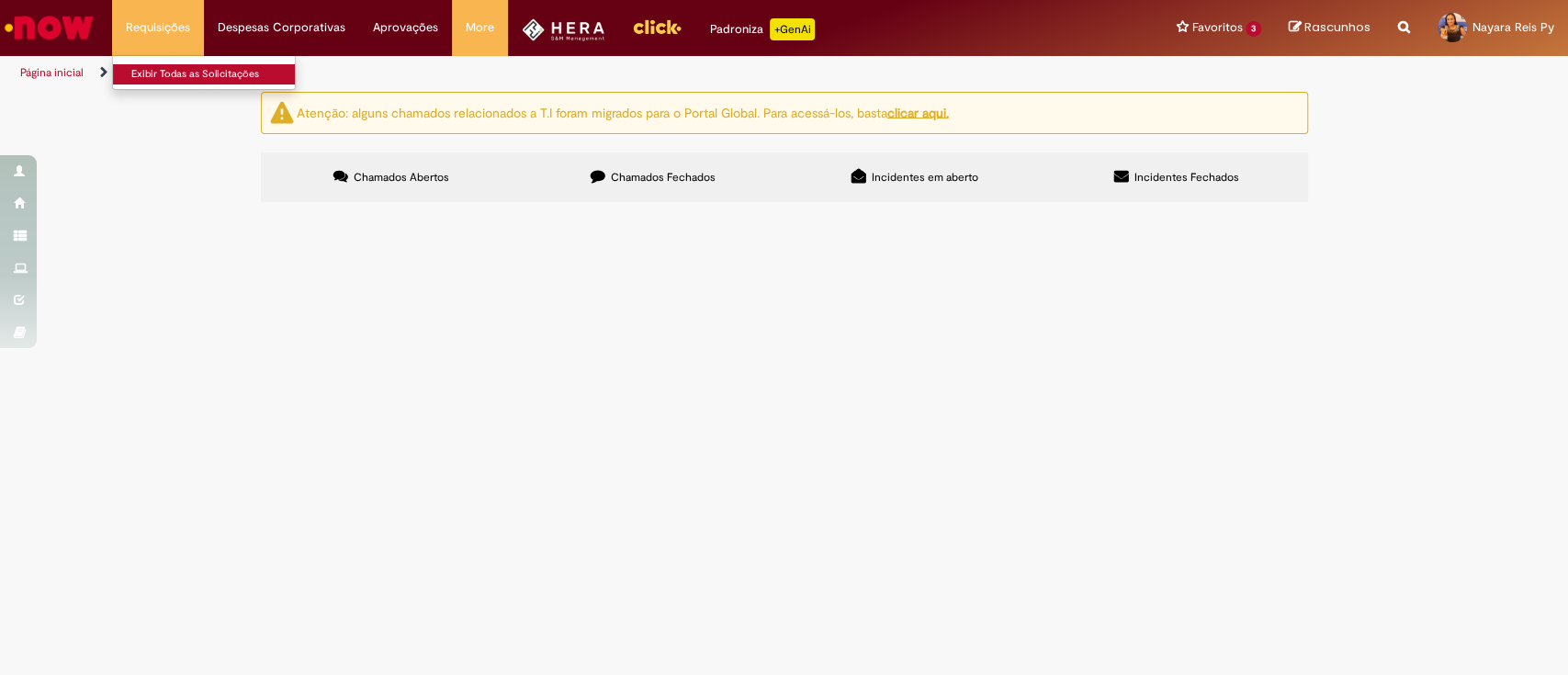
click at [169, 74] on link "Exibir Todas as Solicitações" at bounding box center [213, 74] width 202 height 20
click at [165, 69] on link "Exibir Todas as Solicitações" at bounding box center [213, 74] width 202 height 20
click at [162, 72] on link "Exibir Todas as Solicitações" at bounding box center [213, 74] width 202 height 20
click at [641, 181] on span "Chamados Fechados" at bounding box center [664, 177] width 105 height 15
click at [1160, 158] on label "Incidentes Fechados" at bounding box center [1177, 177] width 262 height 49
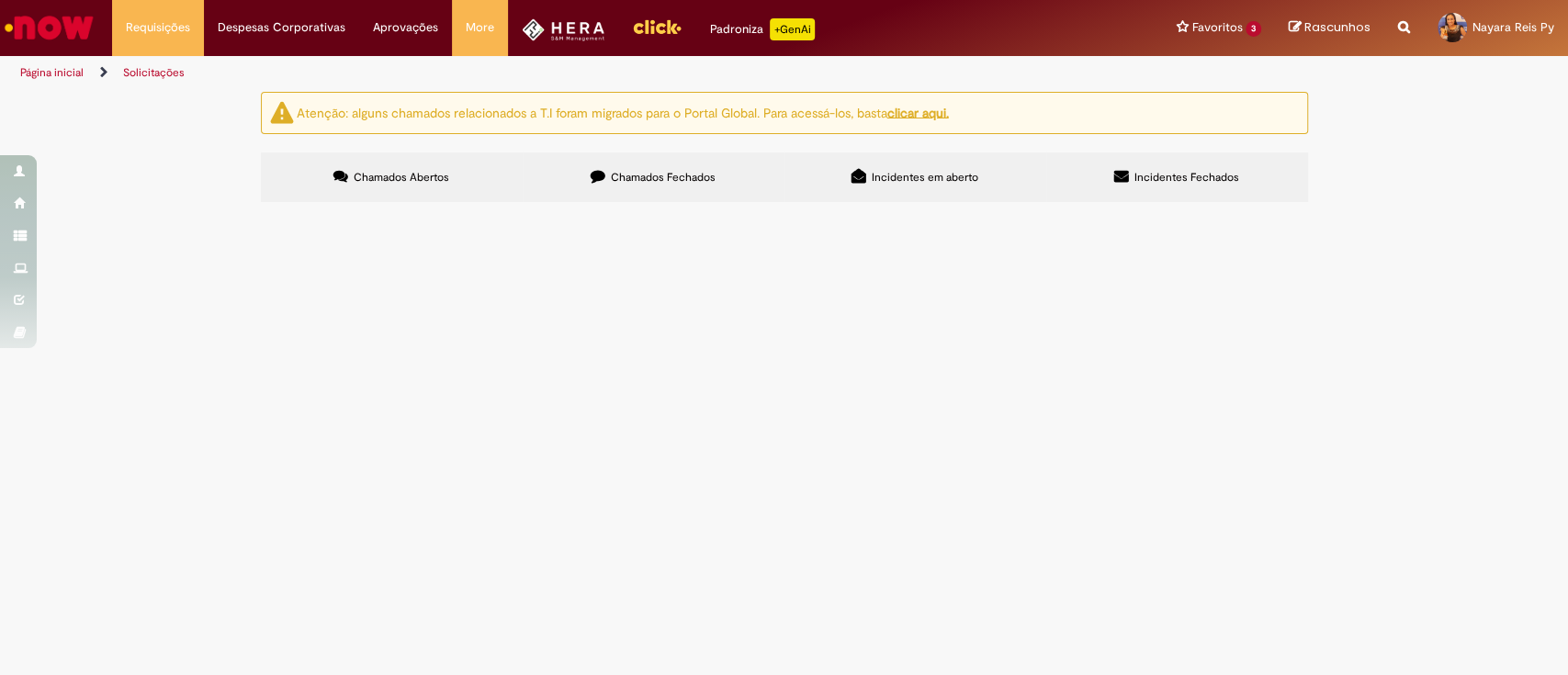
click at [0, 0] on span "INC00522670" at bounding box center [0, 0] width 0 height 0
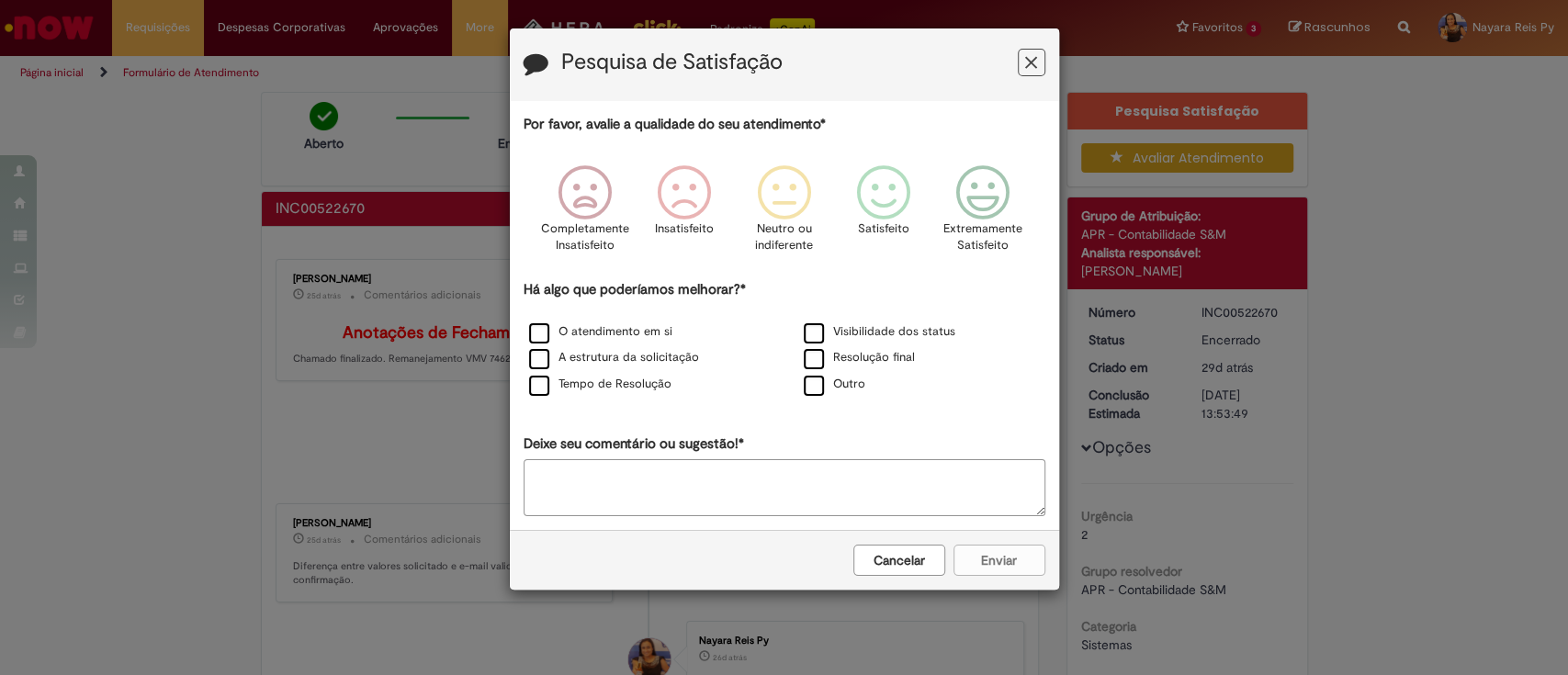
drag, startPoint x: 1053, startPoint y: 51, endPoint x: 1035, endPoint y: 57, distance: 19.0
click at [1044, 54] on div "Pesquisa de Satisfação" at bounding box center [784, 64] width 549 height 72
click at [1002, 65] on h3 "Pesquisa de Satisfação" at bounding box center [784, 64] width 521 height 29
click at [1014, 62] on h3 "Pesquisa de Satisfação" at bounding box center [784, 64] width 521 height 29
click at [1018, 62] on button "Feedback" at bounding box center [1032, 62] width 28 height 28
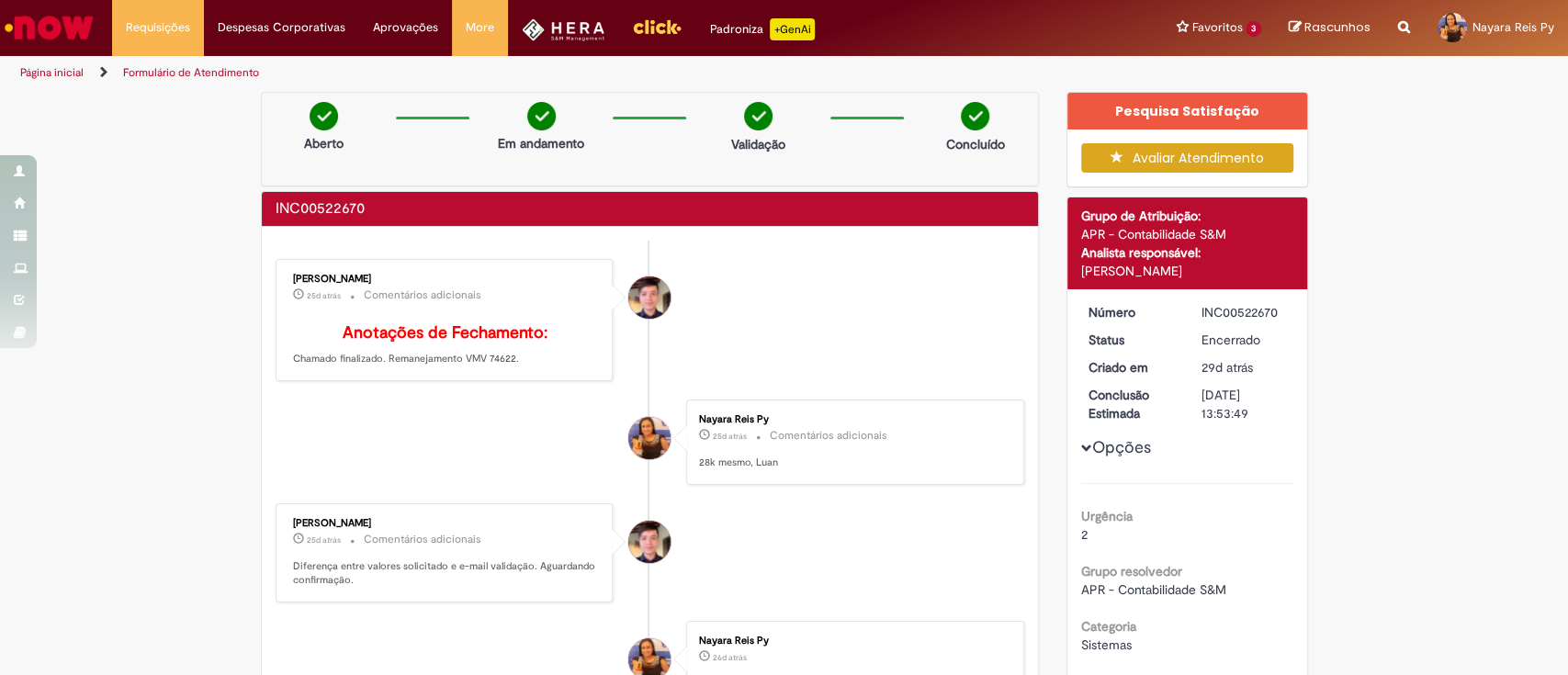
drag, startPoint x: 1230, startPoint y: 229, endPoint x: 1074, endPoint y: 241, distance: 156.5
click at [1068, 238] on div "Detalhes do tíquete Grupo de Atribuição: APR - Contabilidade S&M Analista respo…" at bounding box center [1187, 243] width 240 height 92
copy div "APR - Contabilidade S&M"
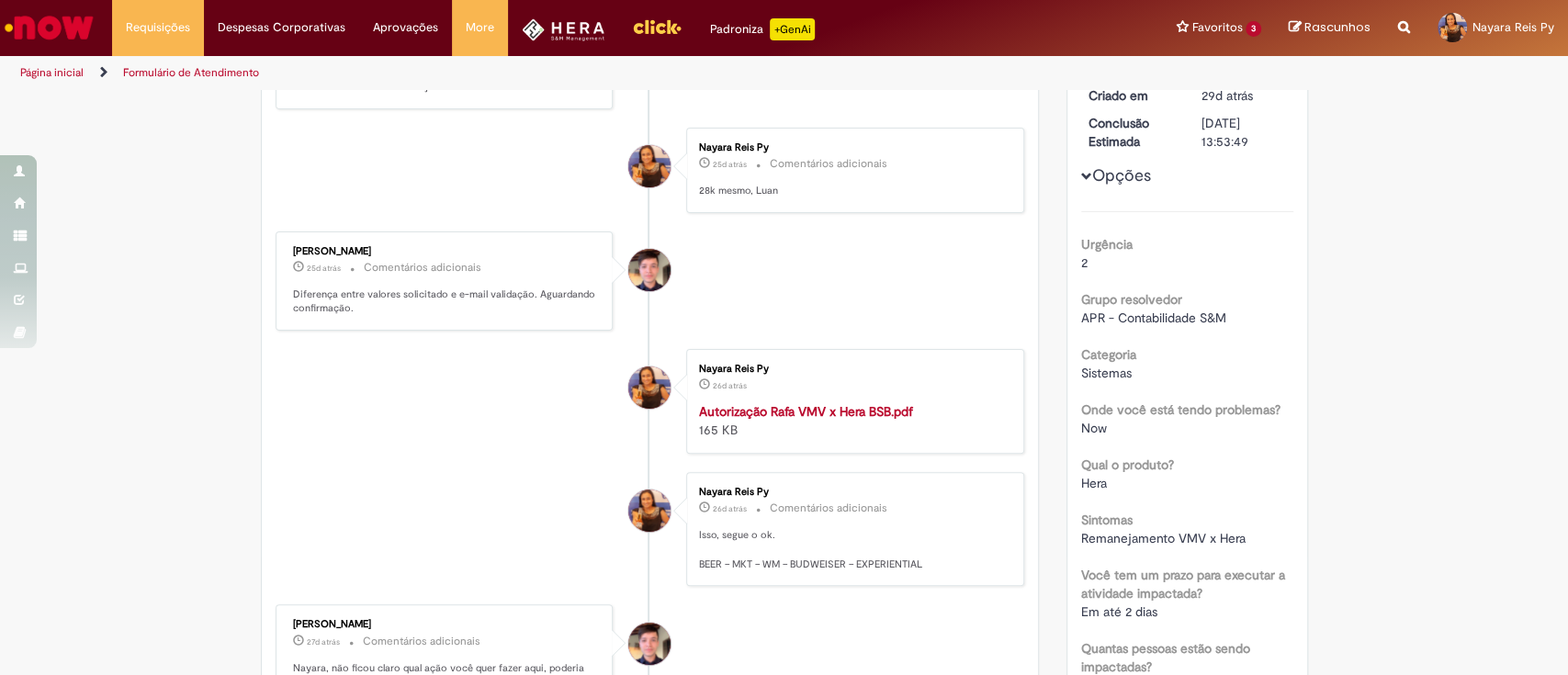
scroll to position [367, 0]
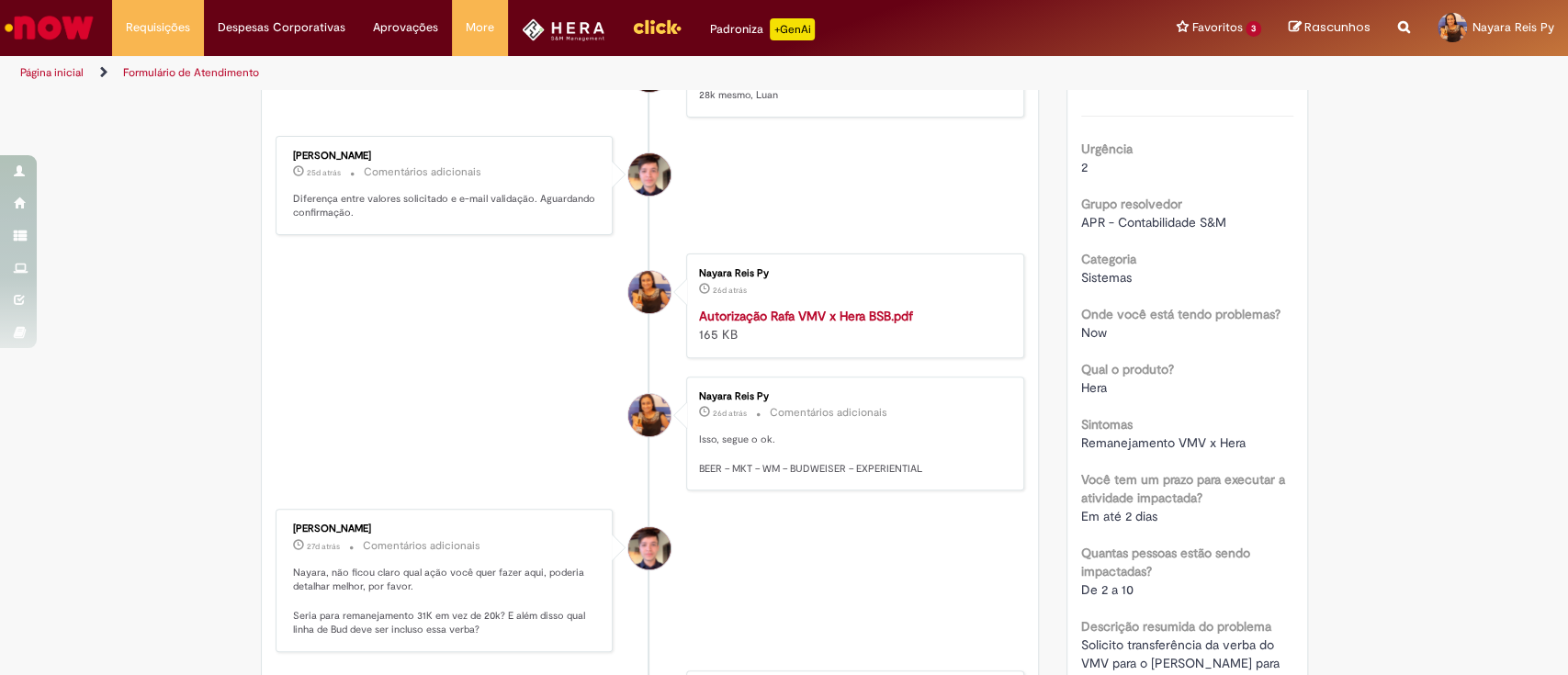
click at [1176, 226] on span "APR - Contabilidade S&M" at bounding box center [1153, 222] width 145 height 17
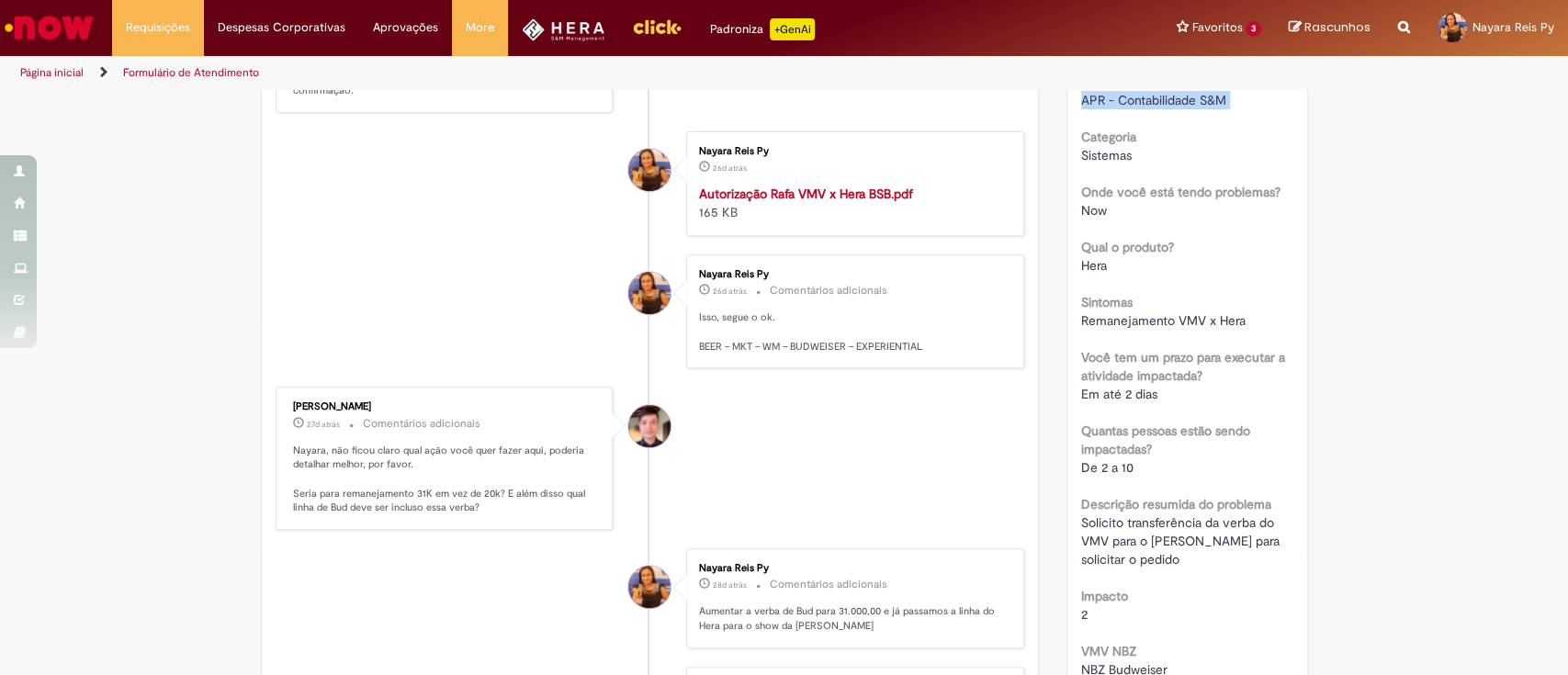
scroll to position [0, 0]
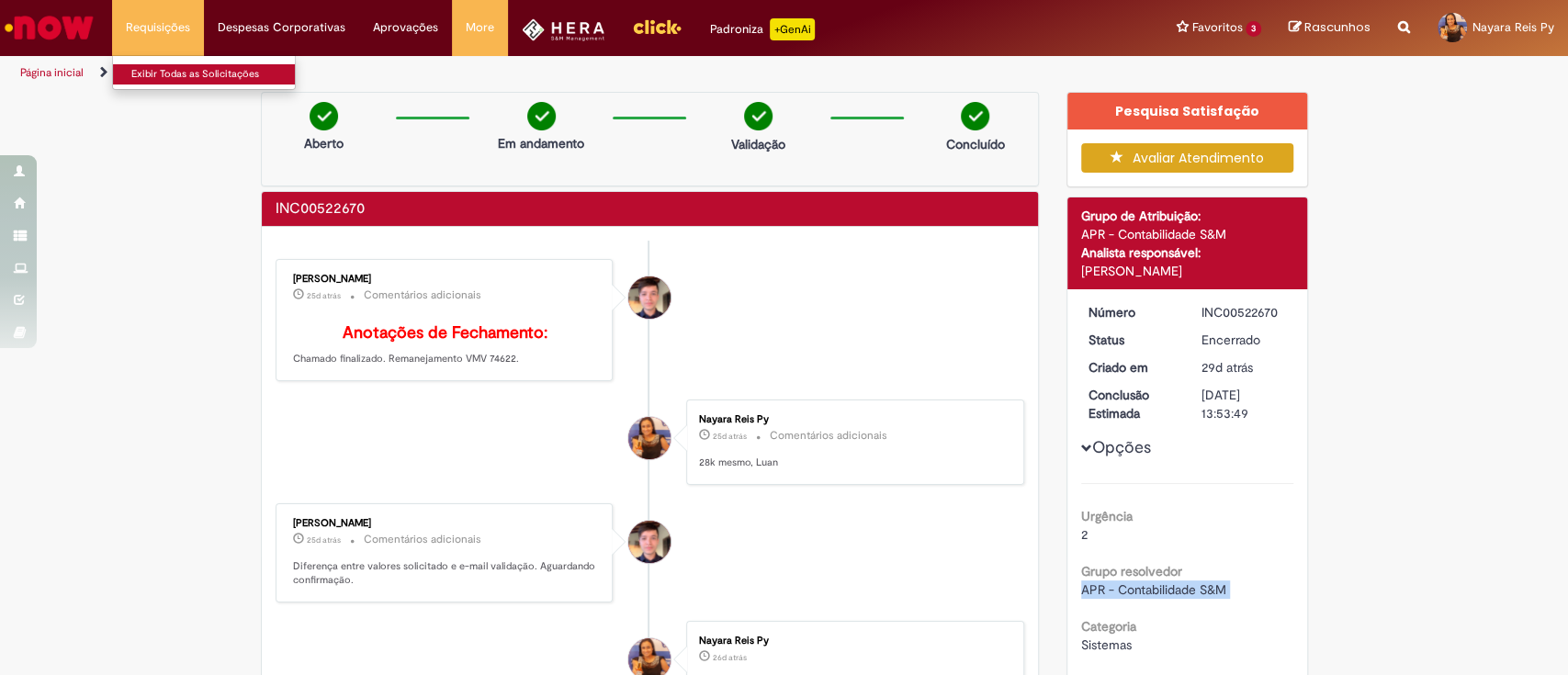
click at [185, 73] on link "Exibir Todas as Solicitações" at bounding box center [213, 74] width 202 height 20
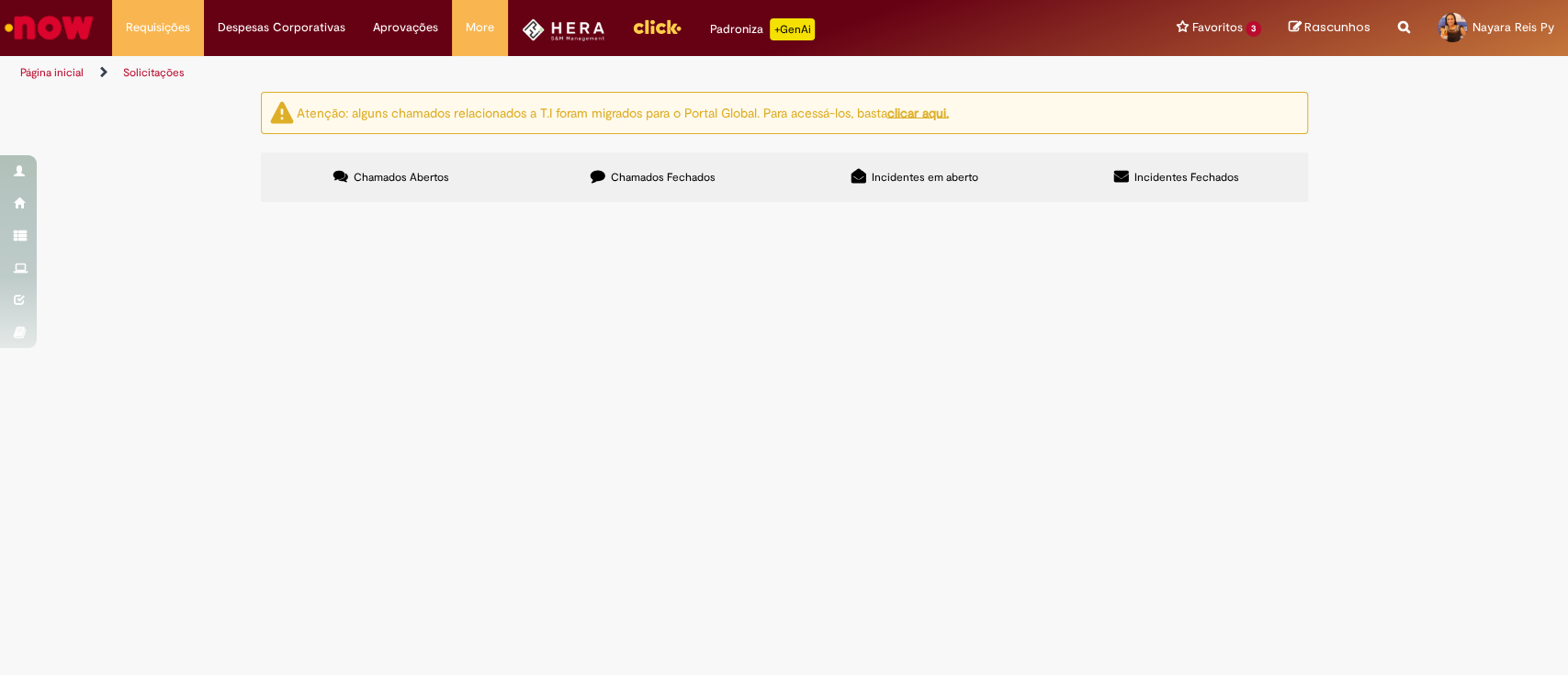
click at [1212, 184] on span "Incidentes Fechados" at bounding box center [1187, 177] width 105 height 15
drag, startPoint x: 905, startPoint y: 361, endPoint x: 844, endPoint y: 335, distance: 66.3
click at [0, 0] on tr "INC00524586 Transferir a verba do VMV para o [PERSON_NAME] para o show da [PERS…" at bounding box center [0, 0] width 0 height 0
copy tr "Remanejamento VMV x Hera"
drag, startPoint x: 303, startPoint y: 340, endPoint x: 301, endPoint y: 350, distance: 10.2
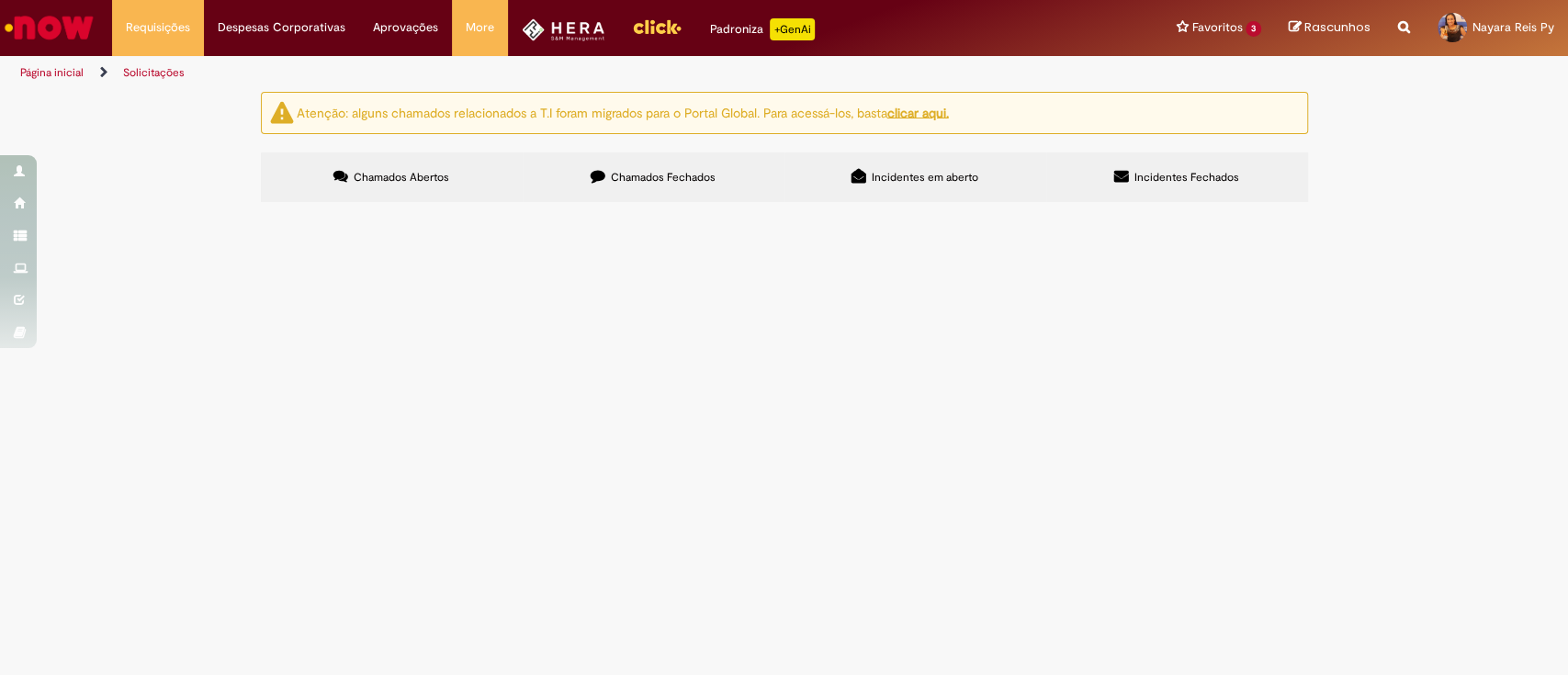
click at [0, 0] on span "INC00524586" at bounding box center [0, 0] width 0 height 0
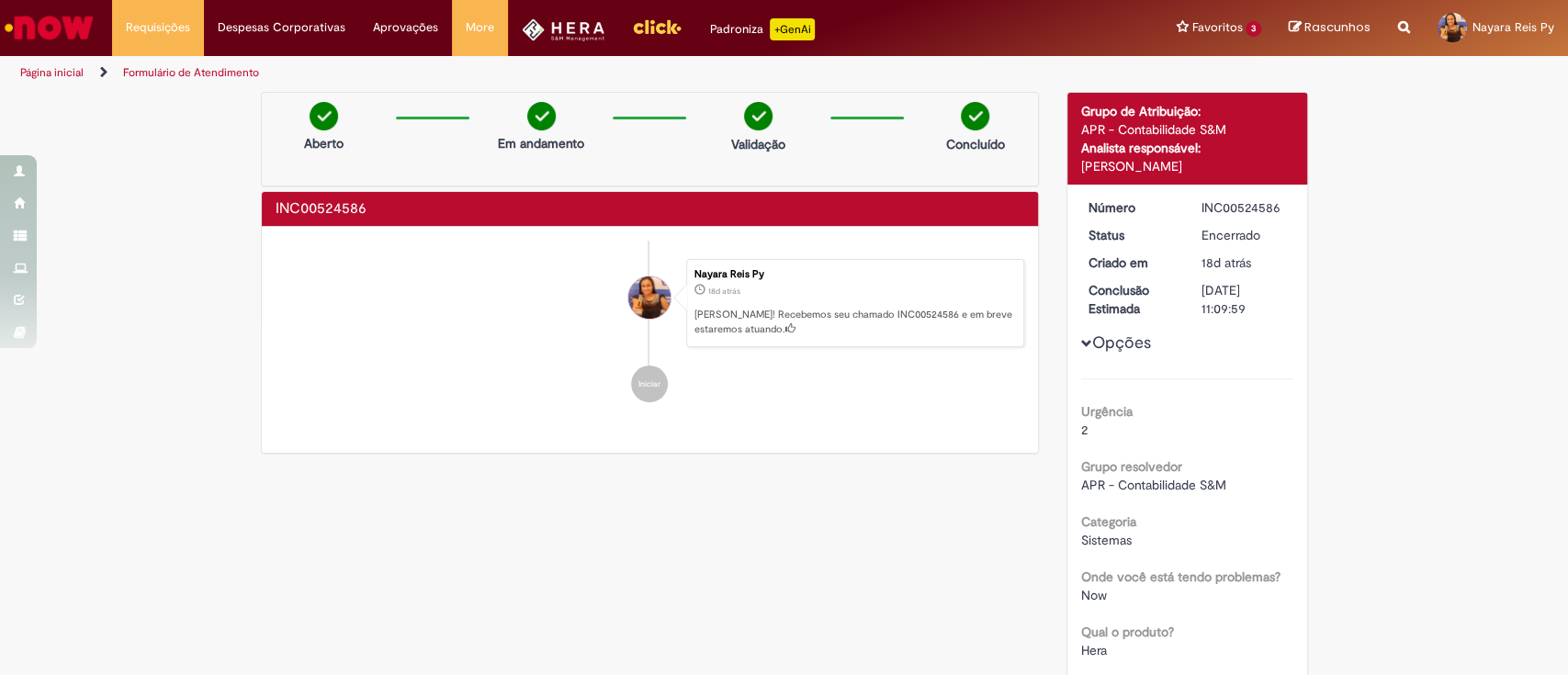
click at [325, 329] on ul "Nayara Reis Py 18d atrás 18 dias atrás [PERSON_NAME]! Recebemos seu chamado INC…" at bounding box center [650, 331] width 749 height 180
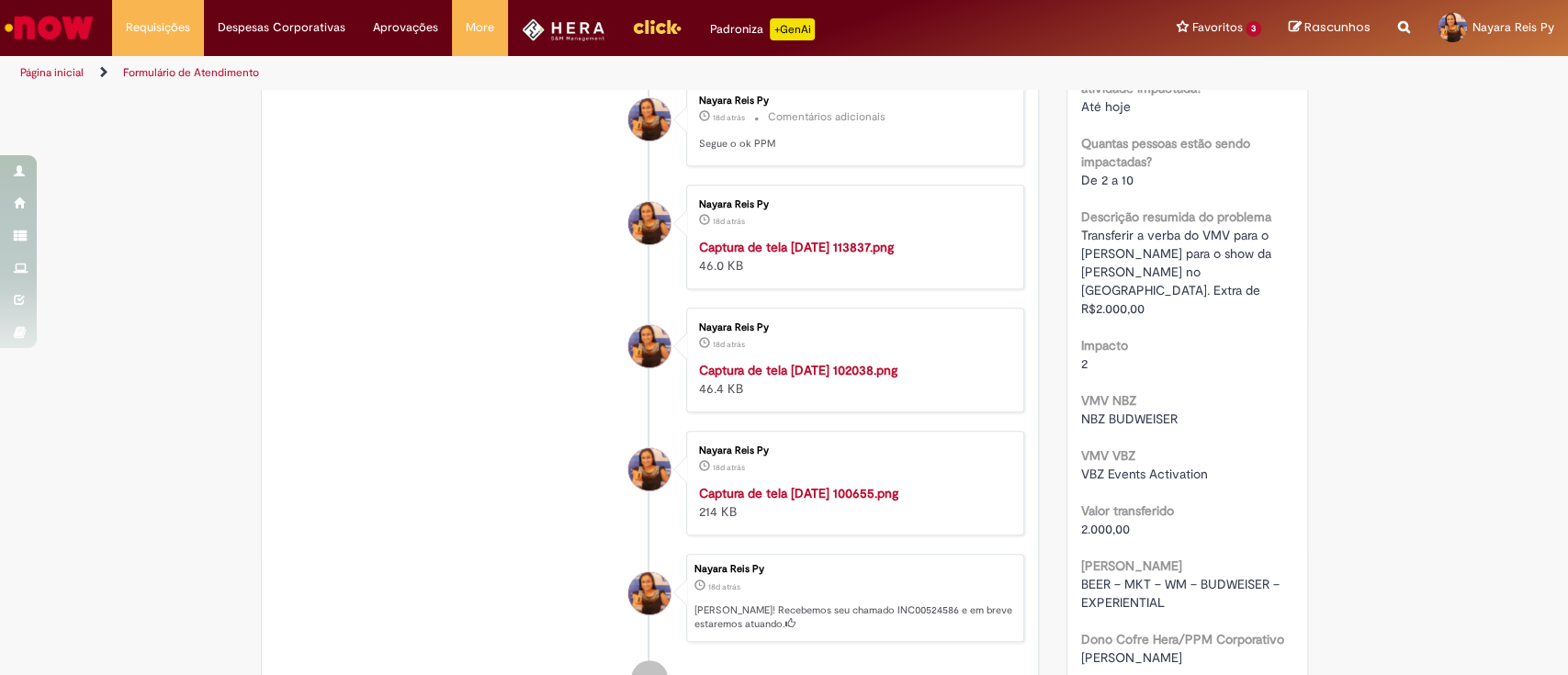
scroll to position [489, 0]
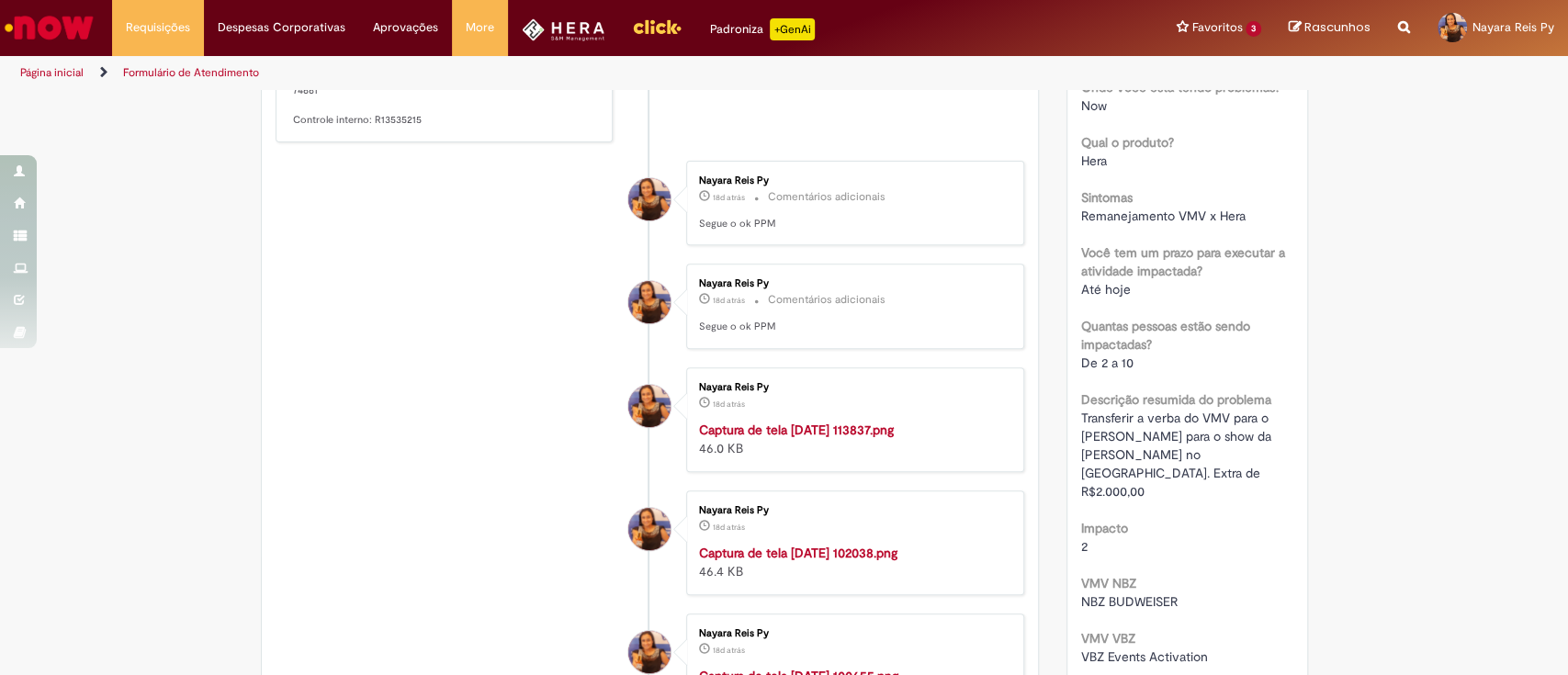
click at [561, 20] on img "Menu Cabeçalho" at bounding box center [563, 30] width 84 height 23
click at [161, 67] on link "Exibir Todas as Solicitações" at bounding box center [213, 74] width 202 height 20
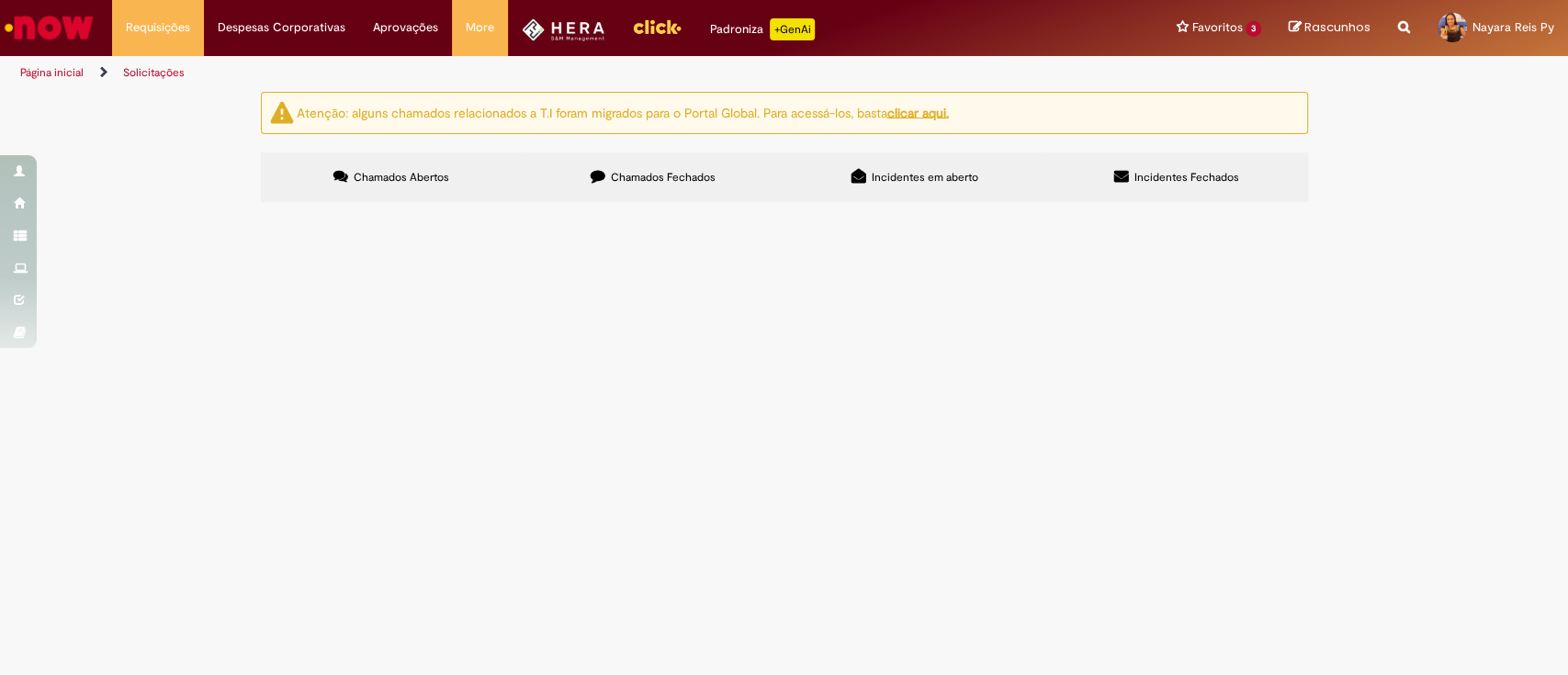
click at [877, 166] on label "Incidentes em aberto" at bounding box center [914, 177] width 262 height 49
click at [1150, 169] on label "Incidentes Fechados" at bounding box center [1177, 177] width 262 height 49
click at [0, 0] on span "Migrar verba para [PERSON_NAME] para pagamento Tardezinha Manaus 2025" at bounding box center [0, 0] width 0 height 0
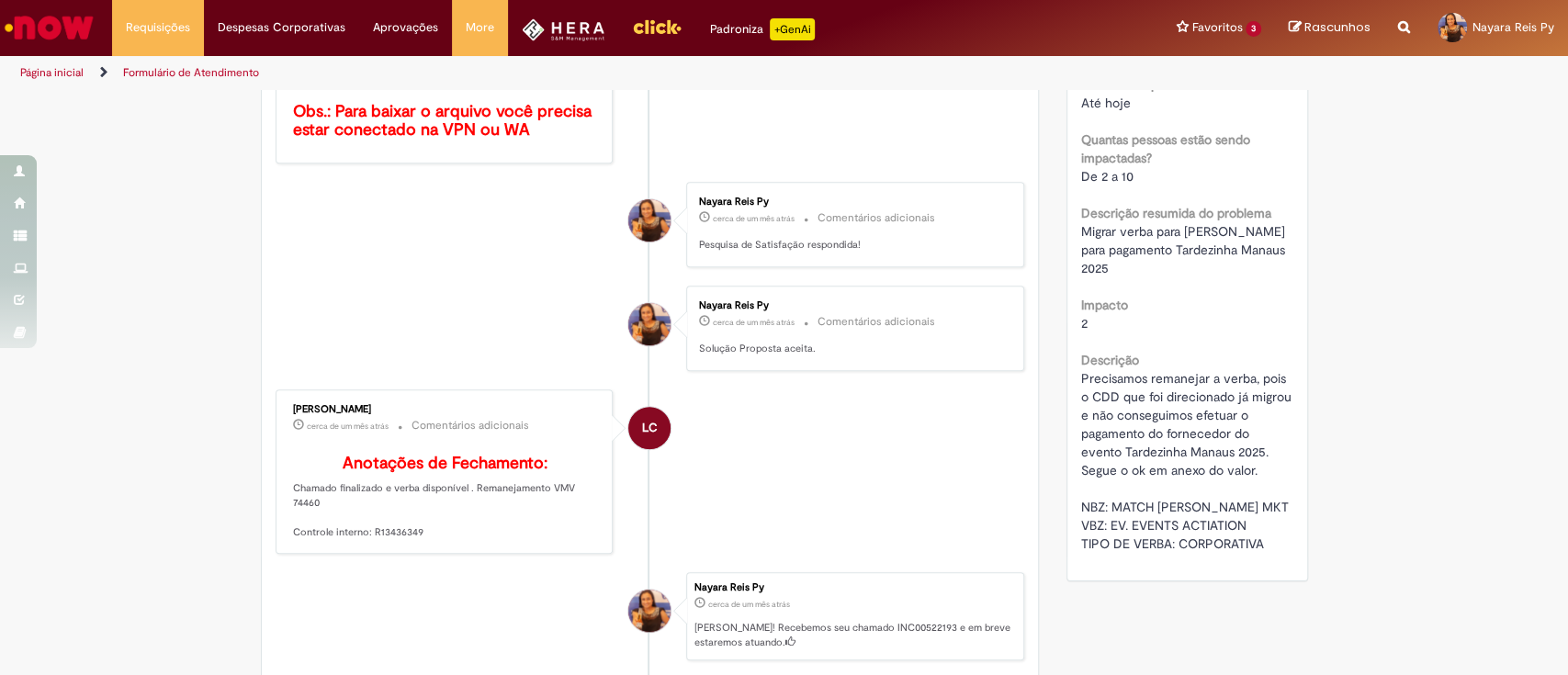
scroll to position [857, 0]
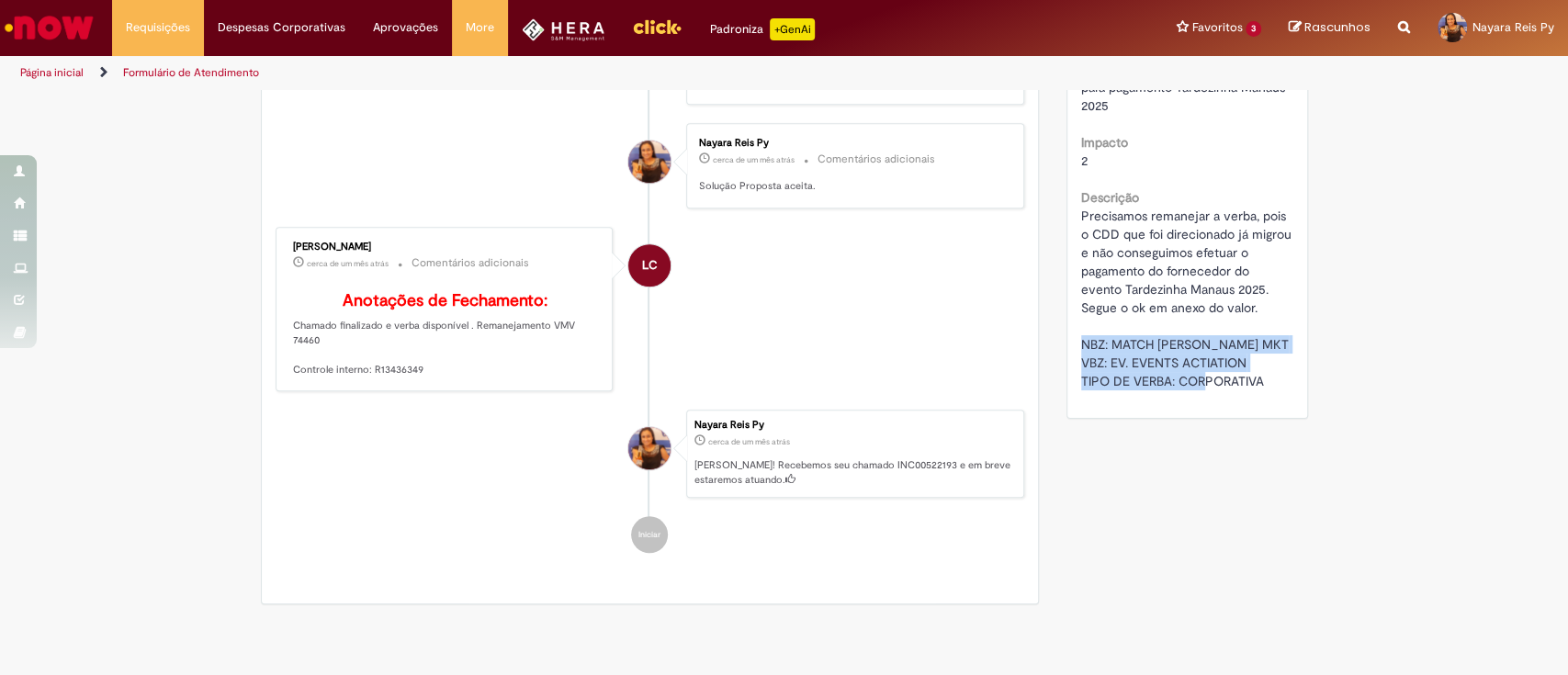
drag, startPoint x: 1076, startPoint y: 310, endPoint x: 1238, endPoint y: 370, distance: 172.8
copy span "NBZ: MATCH [PERSON_NAME] MKT VBZ: EV. EVENTS ACTIATION TIPO DE VERBA: CORPORATI…"
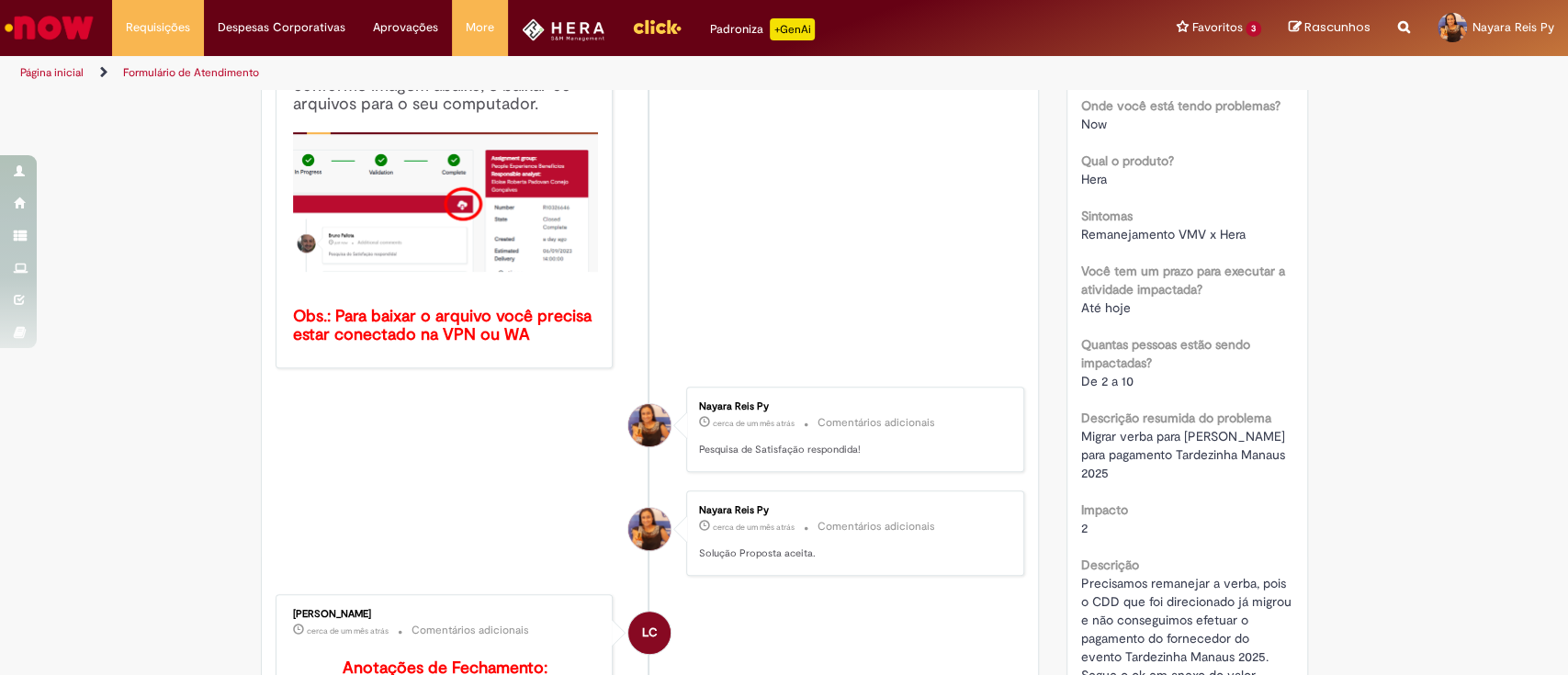
scroll to position [734, 0]
